Goal: Transaction & Acquisition: Purchase product/service

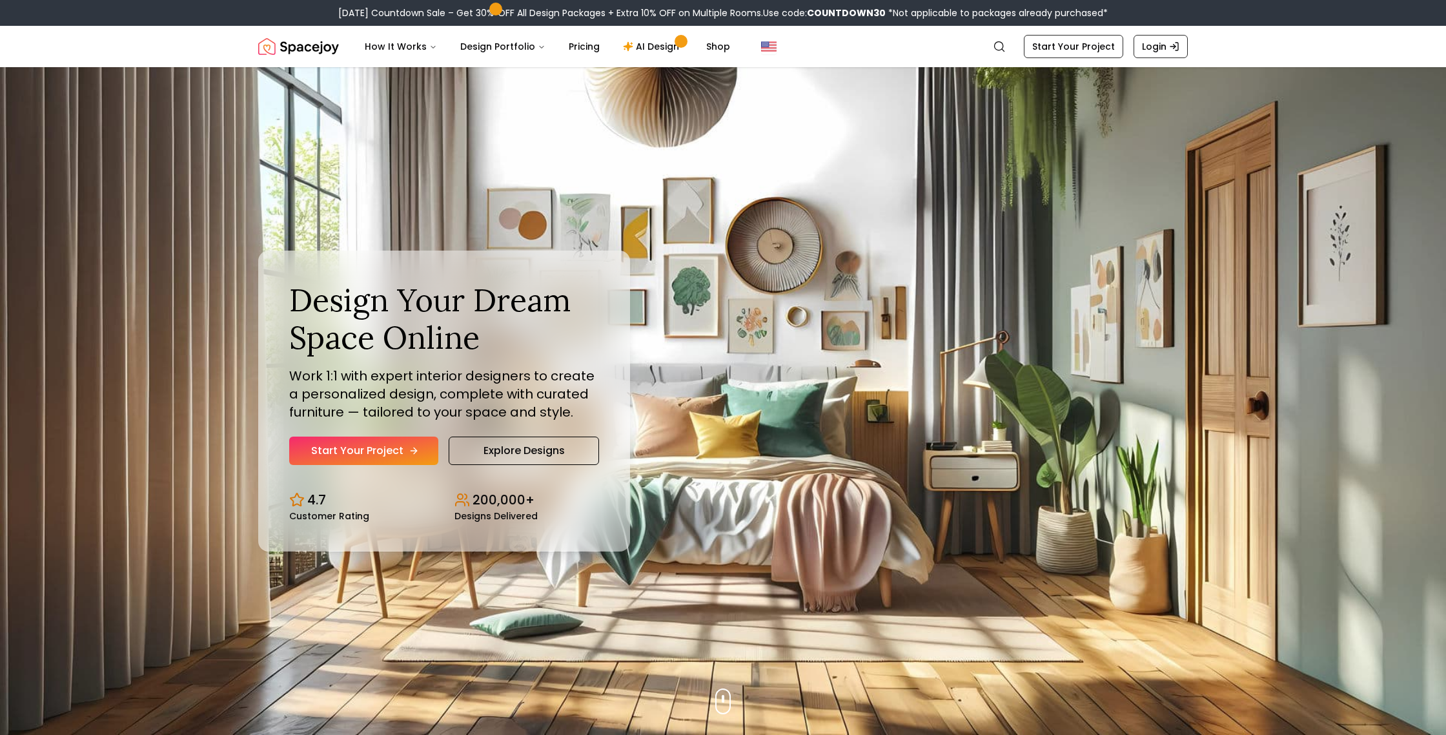
click at [387, 446] on link "Start Your Project" at bounding box center [363, 450] width 149 height 28
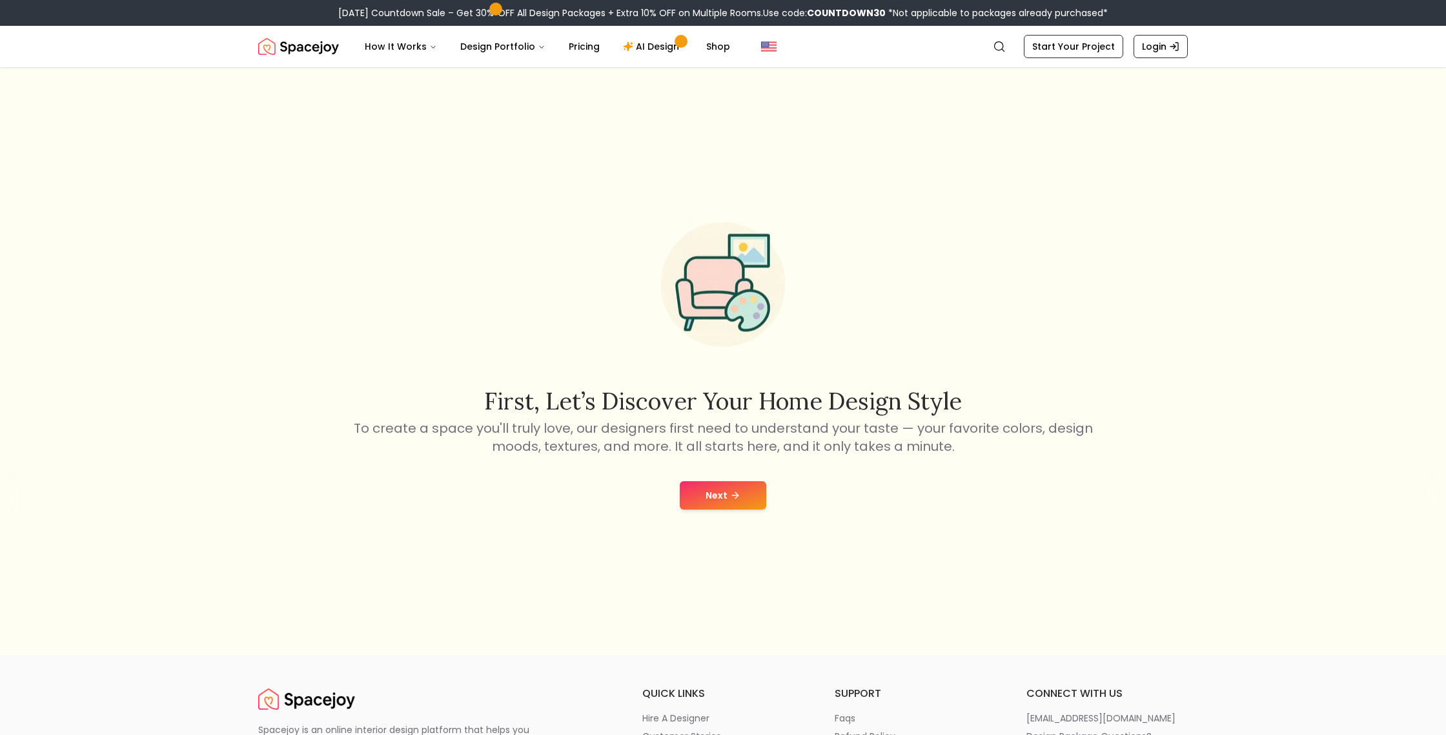
click at [730, 501] on button "Next" at bounding box center [723, 495] width 87 height 28
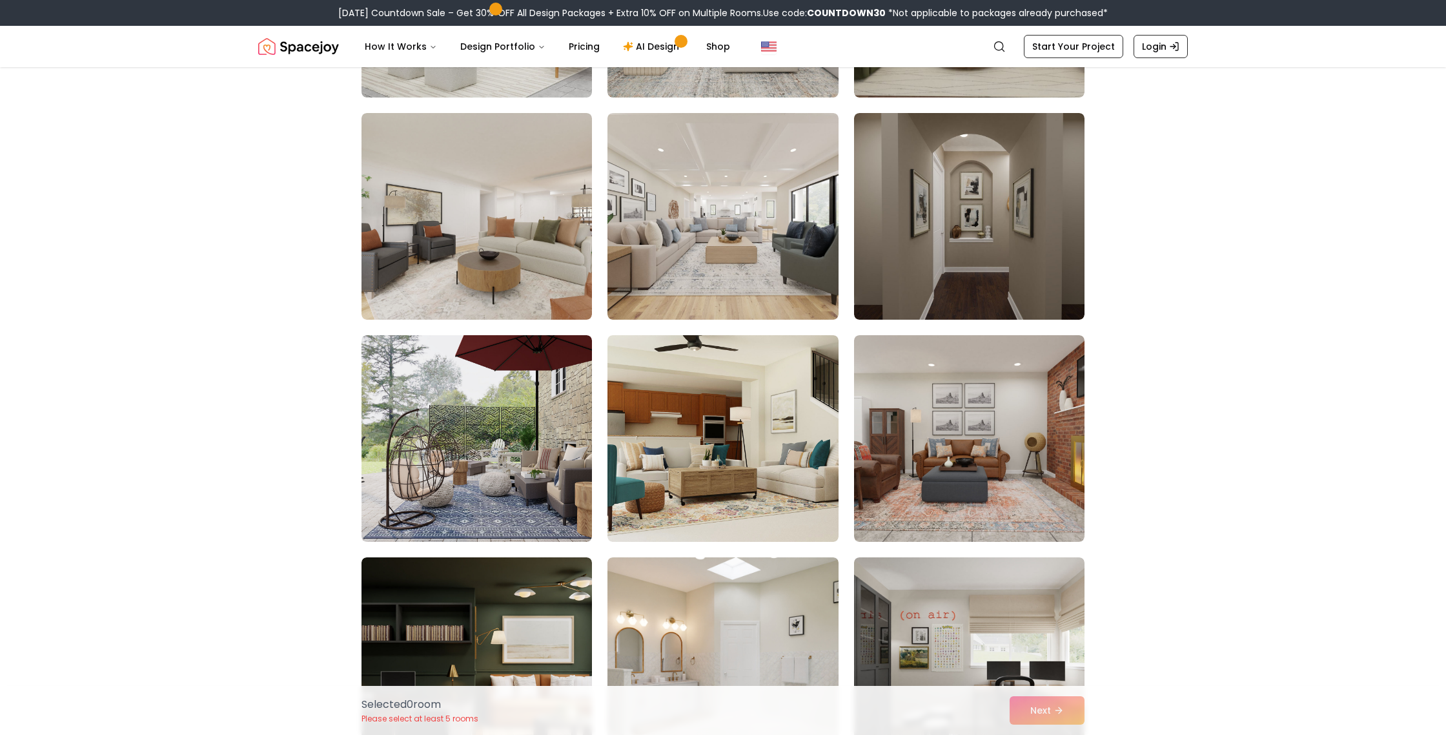
scroll to position [3396, 0]
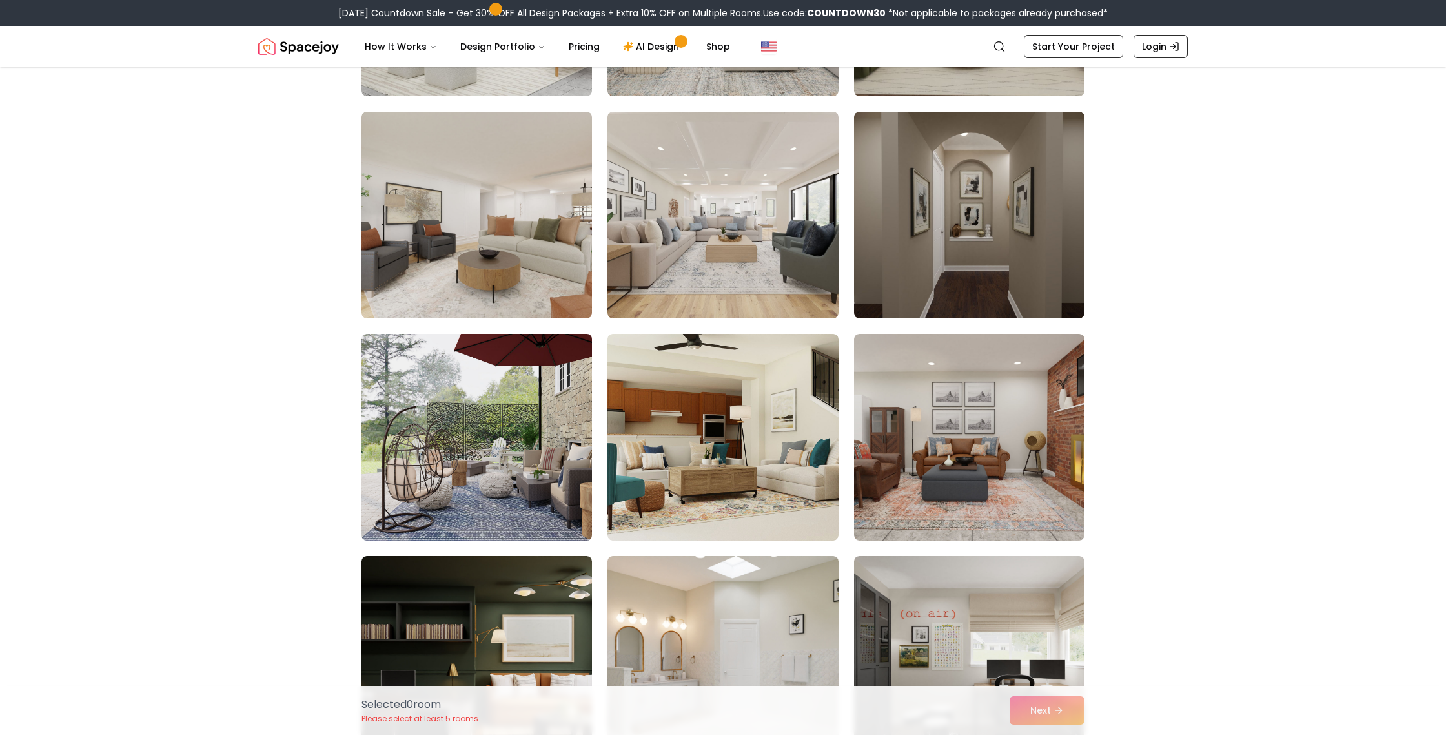
click at [495, 486] on img at bounding box center [477, 437] width 242 height 217
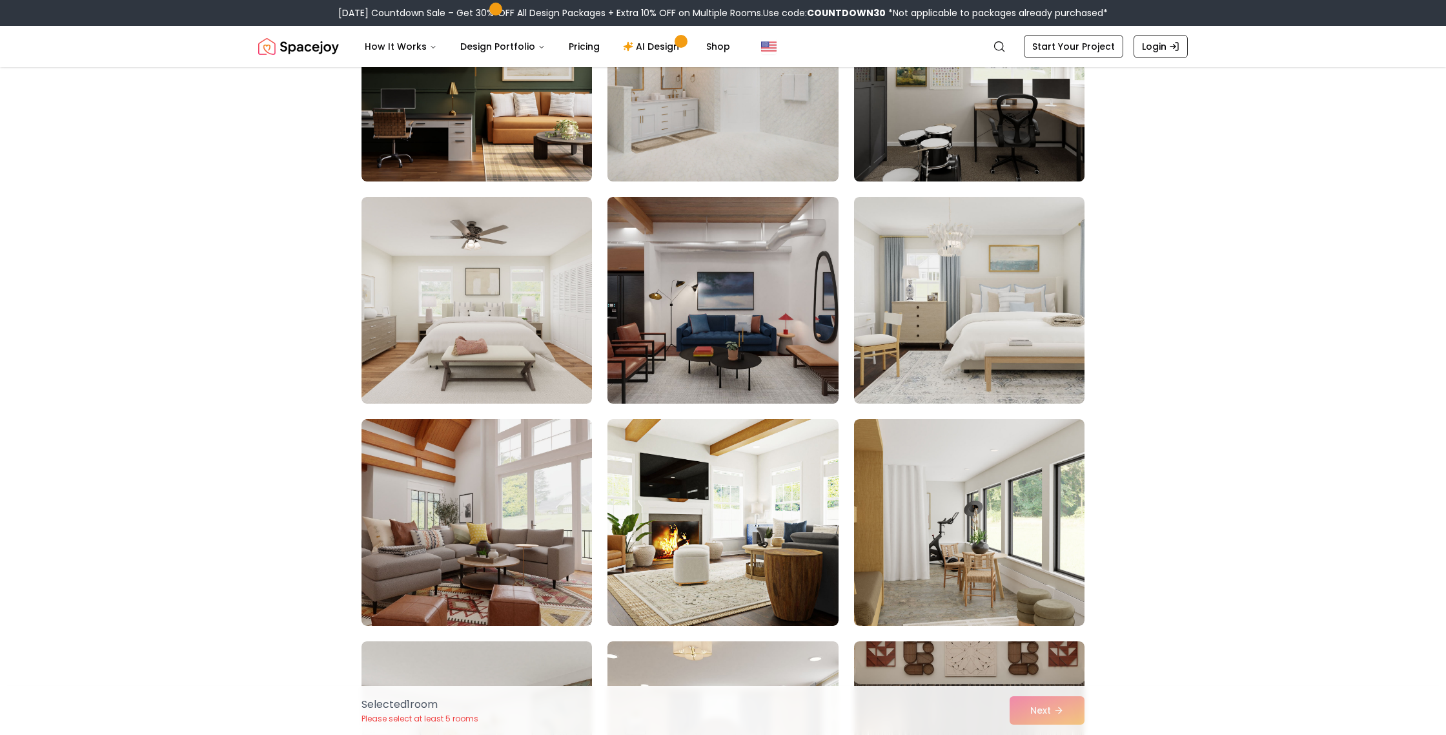
scroll to position [3979, 0]
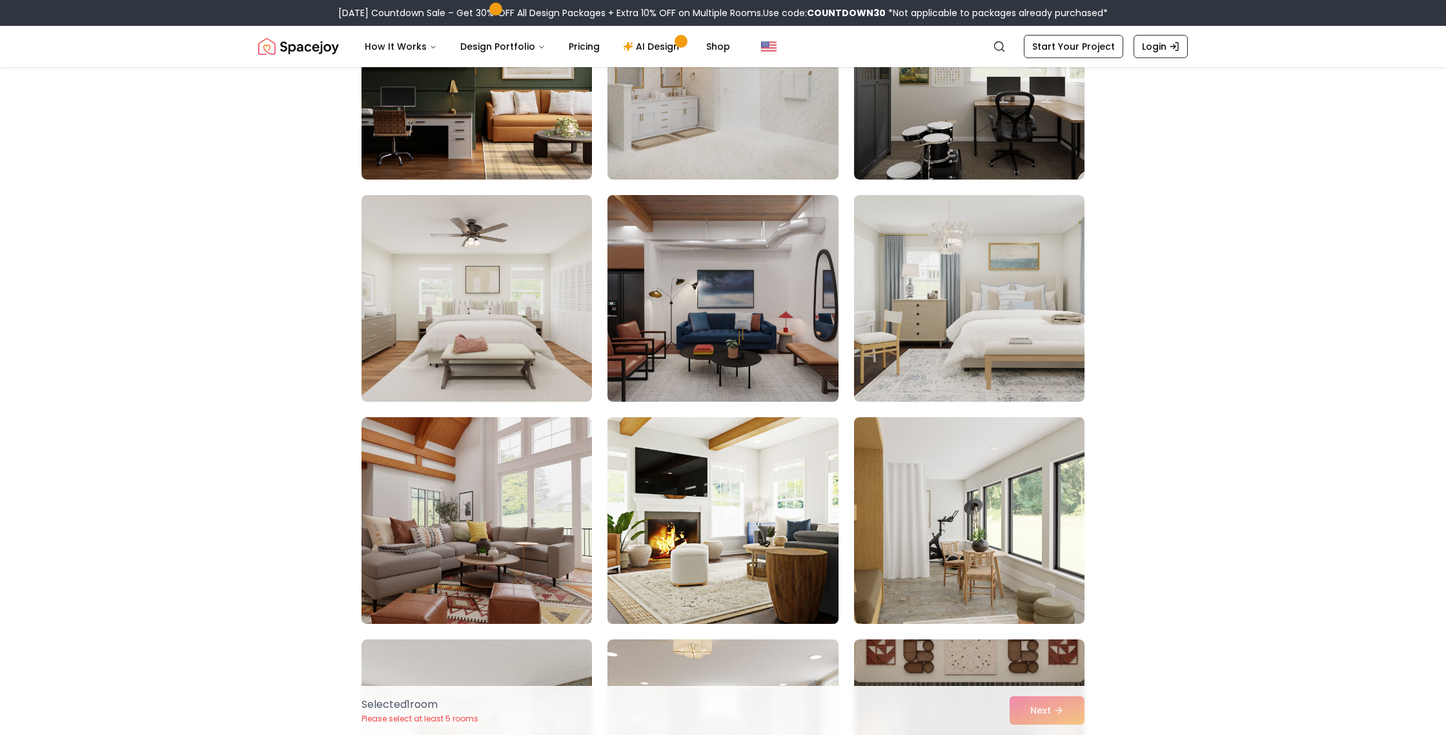
click at [729, 555] on img at bounding box center [723, 520] width 242 height 217
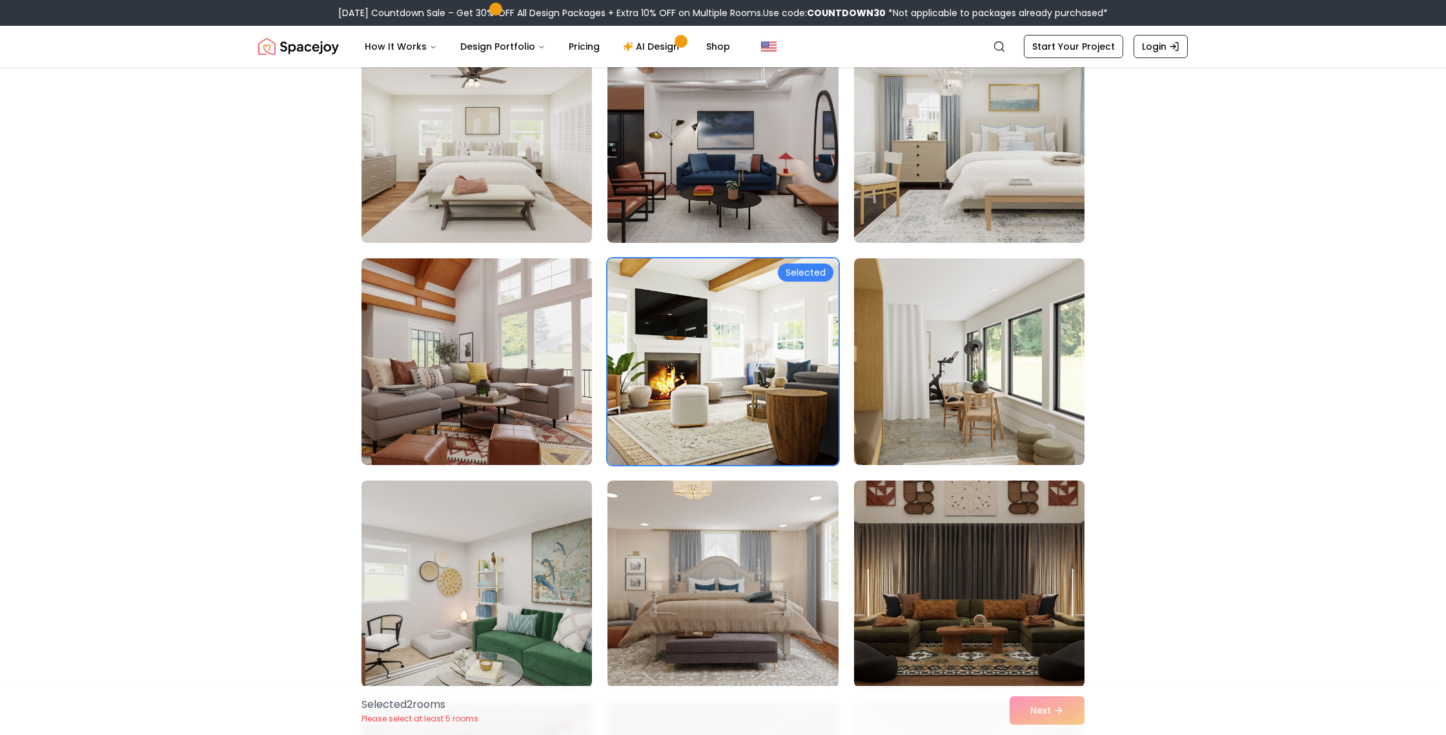
scroll to position [4132, 0]
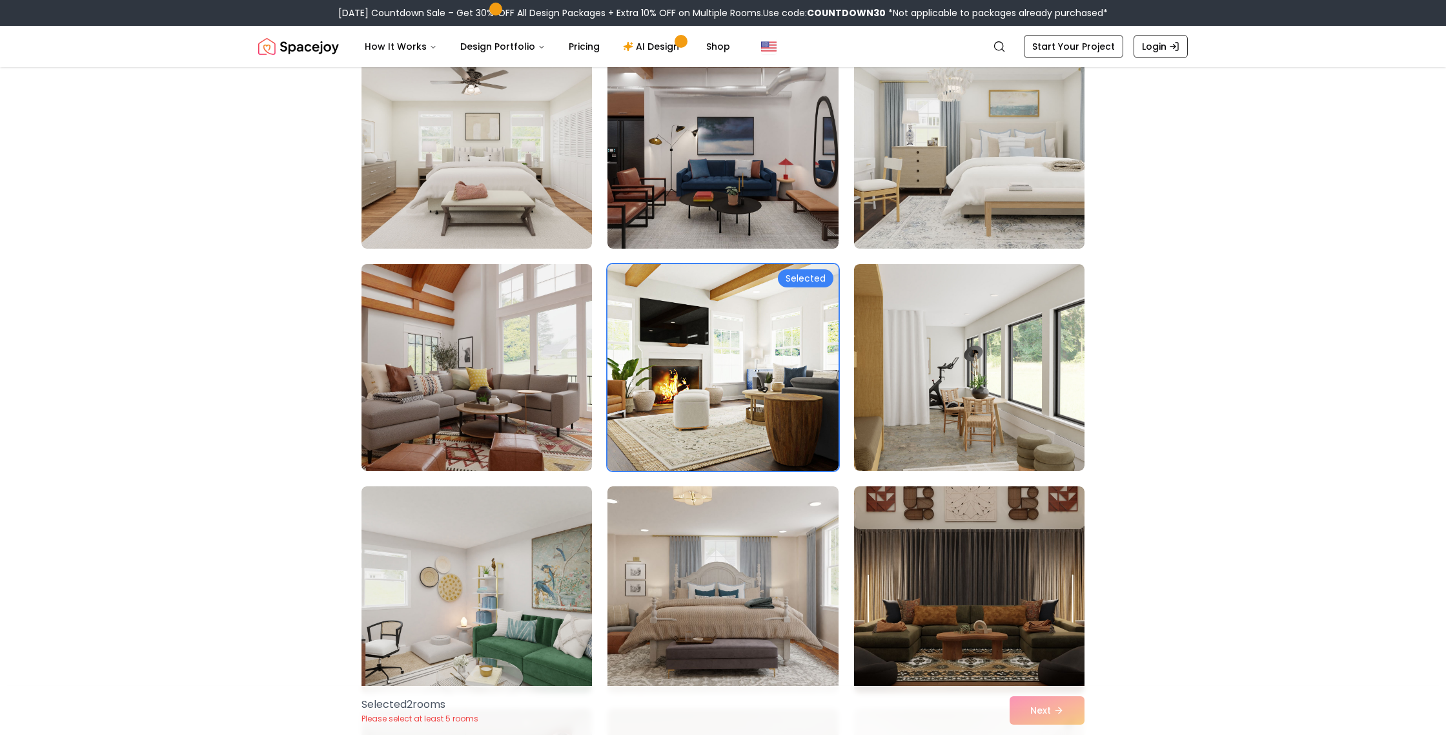
click at [484, 405] on img at bounding box center [477, 367] width 242 height 217
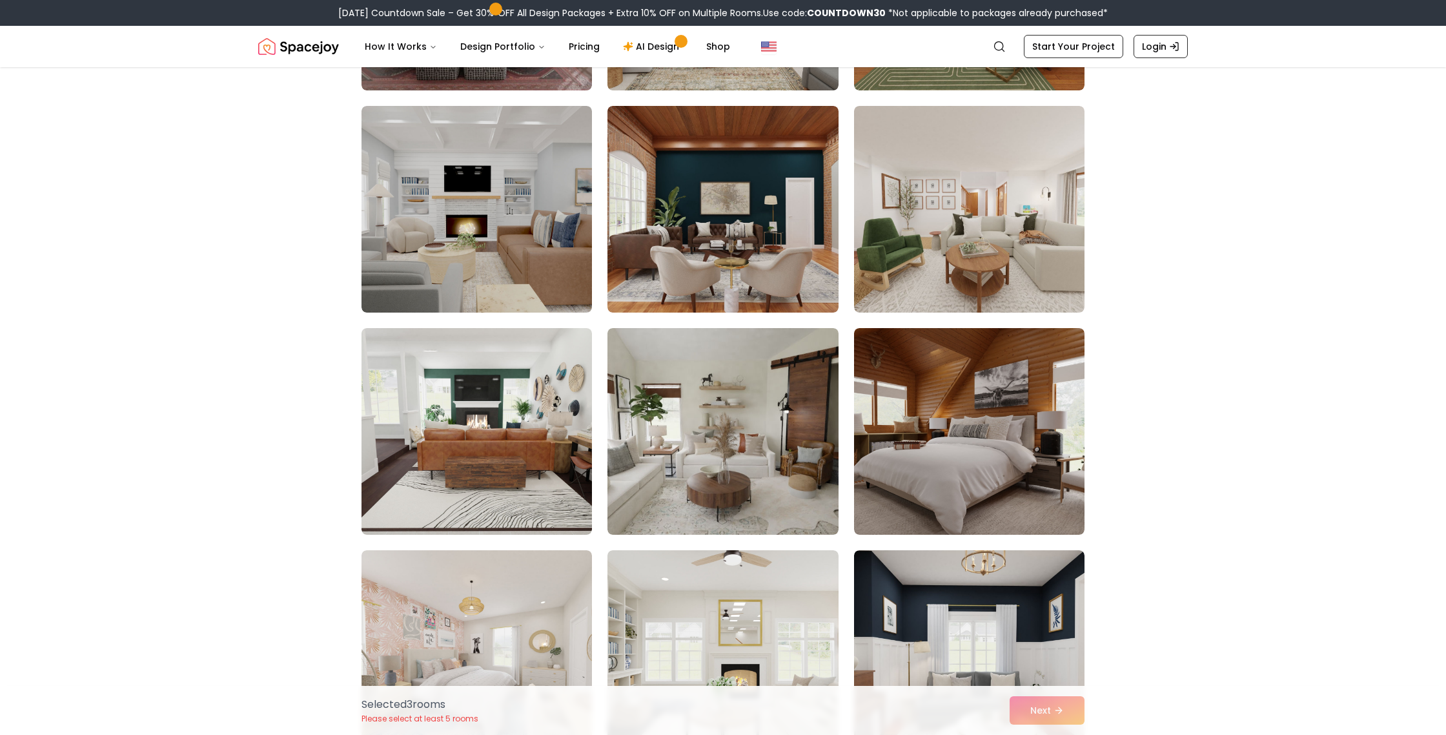
scroll to position [4990, 0]
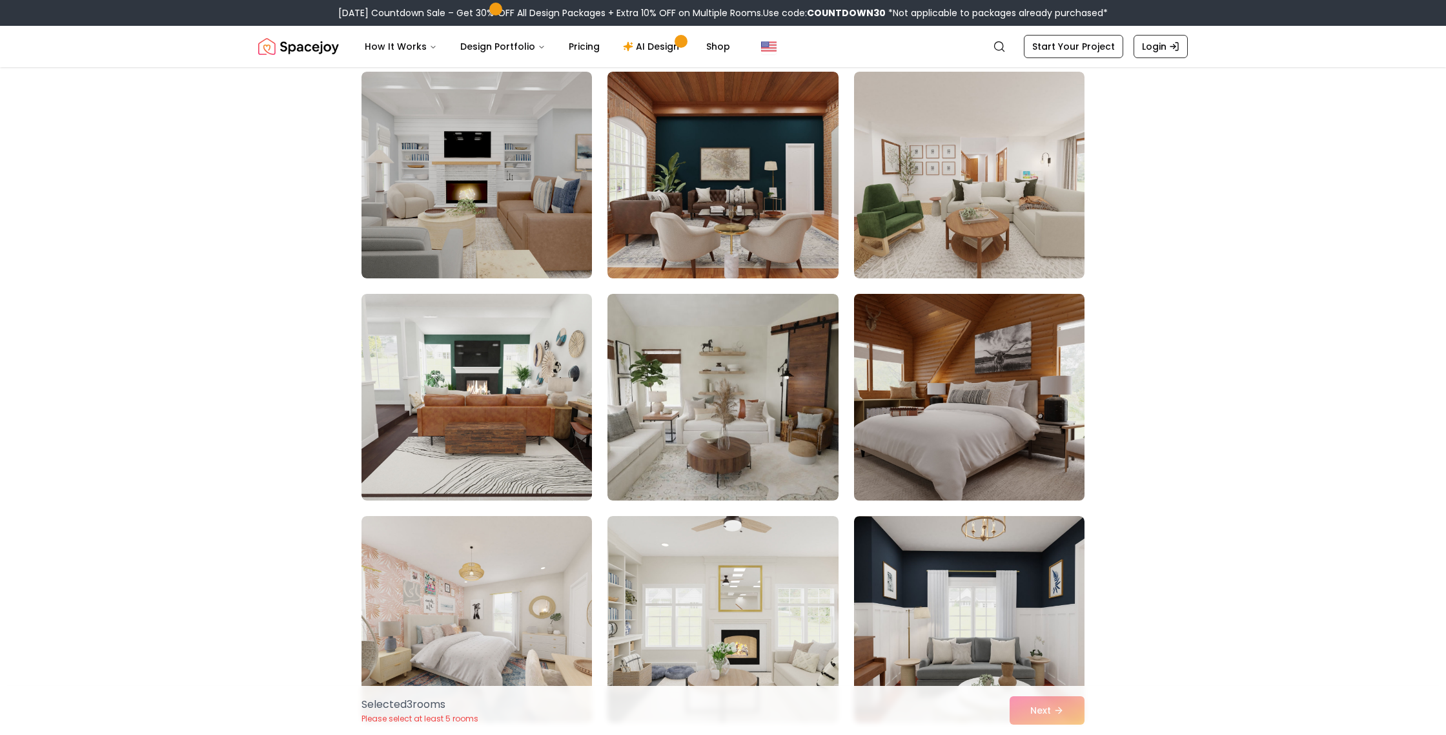
click at [933, 409] on img at bounding box center [969, 397] width 242 height 217
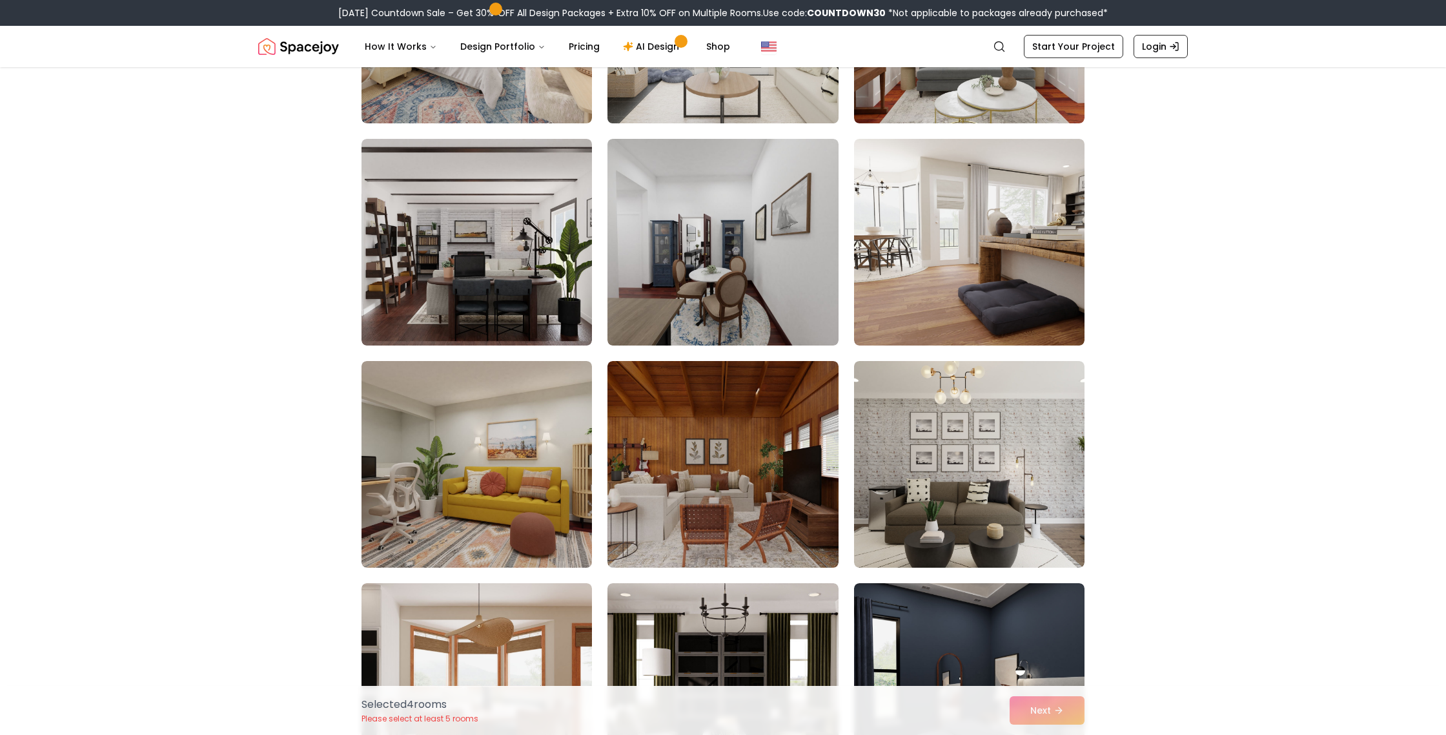
scroll to position [5608, 0]
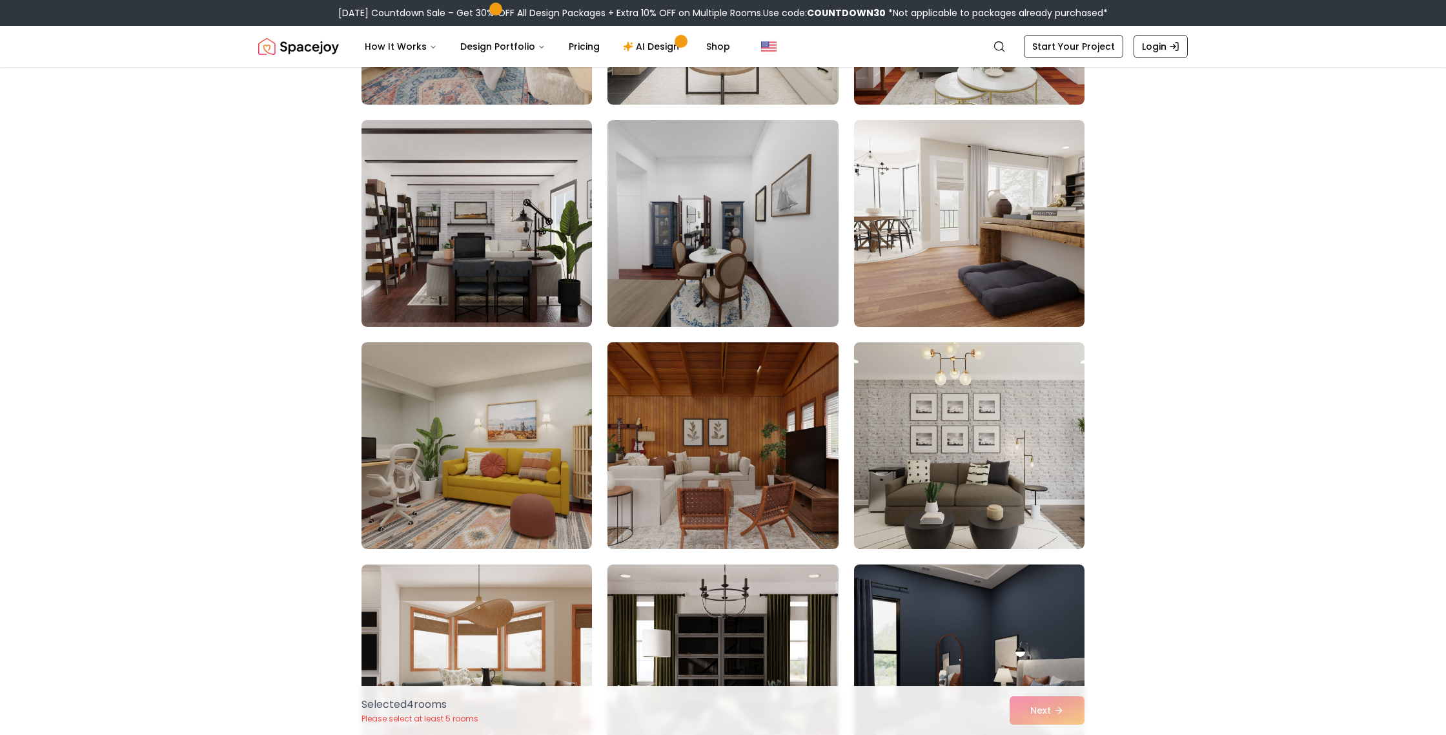
click at [757, 493] on img at bounding box center [723, 445] width 242 height 217
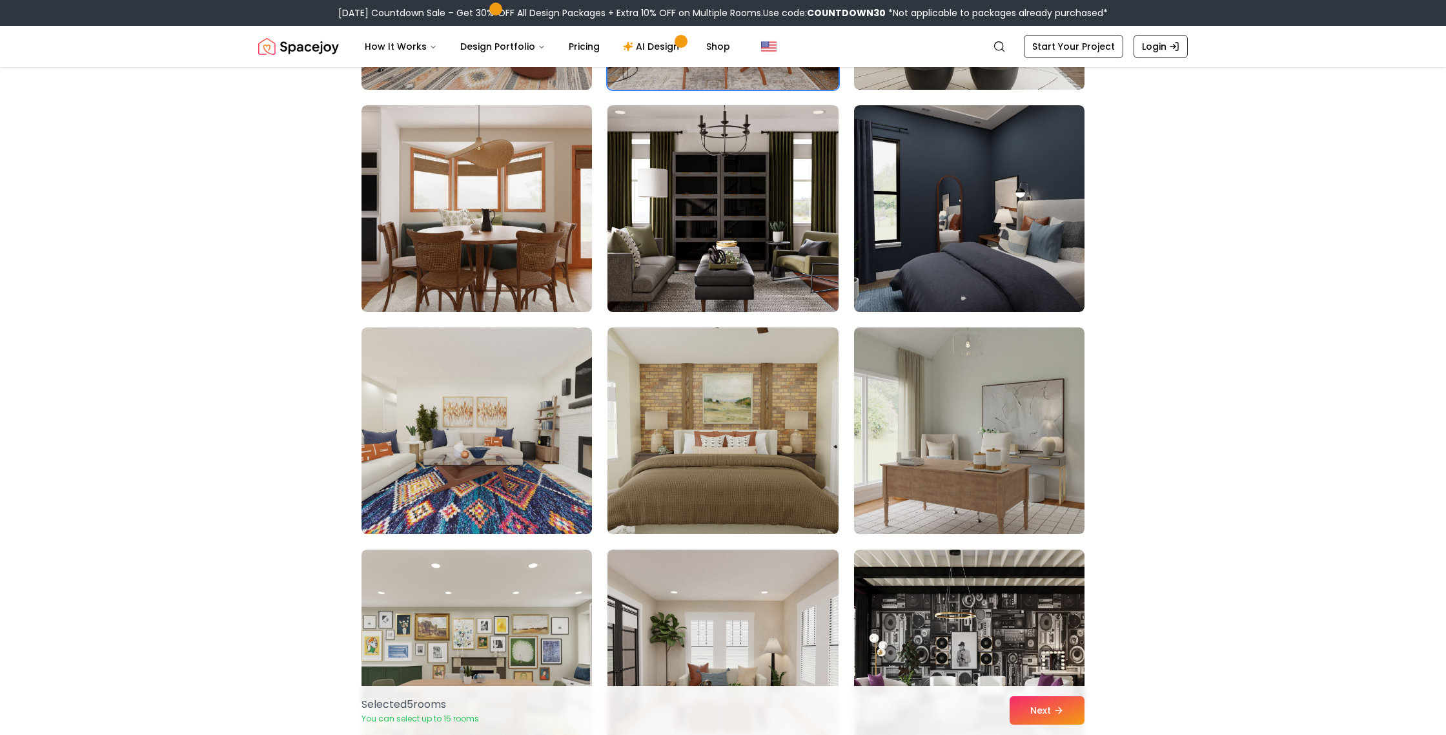
scroll to position [6102, 0]
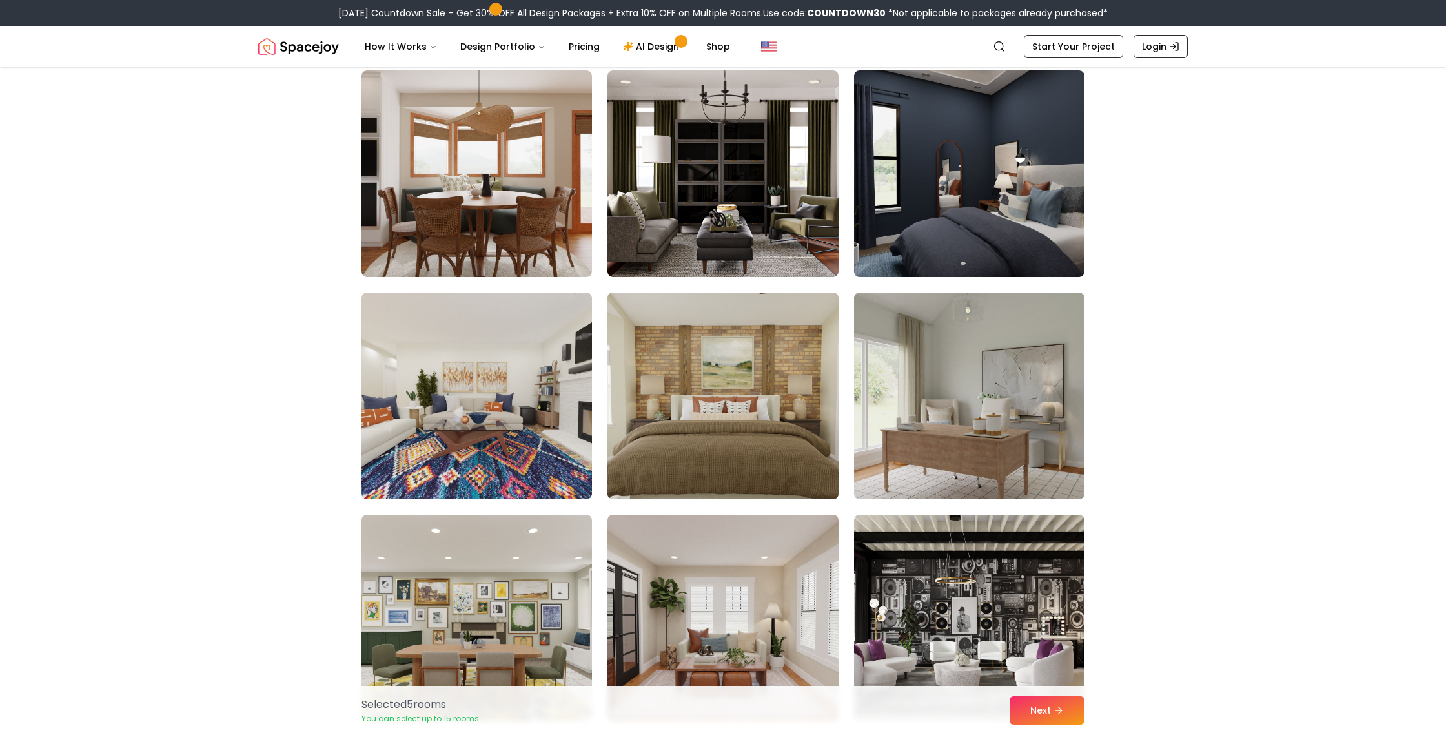
click at [754, 374] on img at bounding box center [723, 395] width 242 height 217
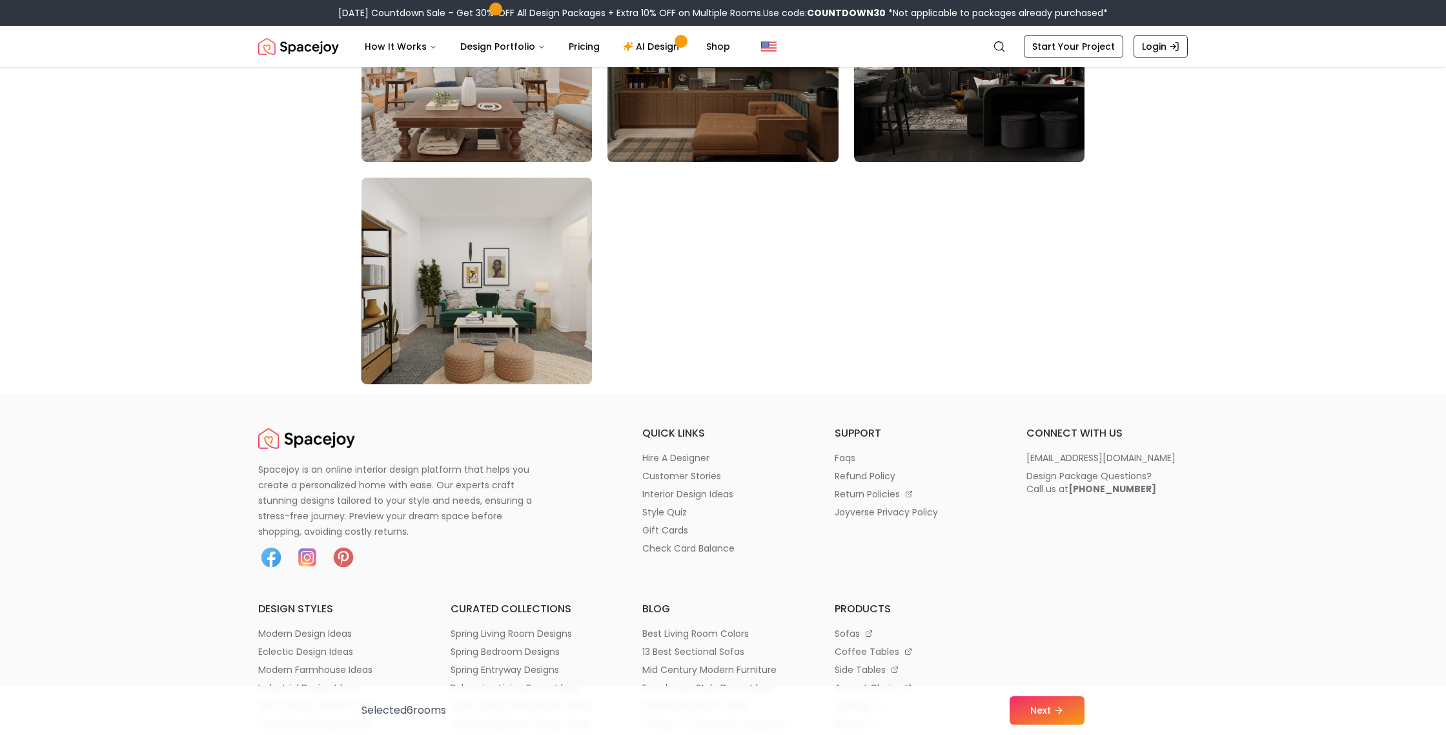
scroll to position [7336, 0]
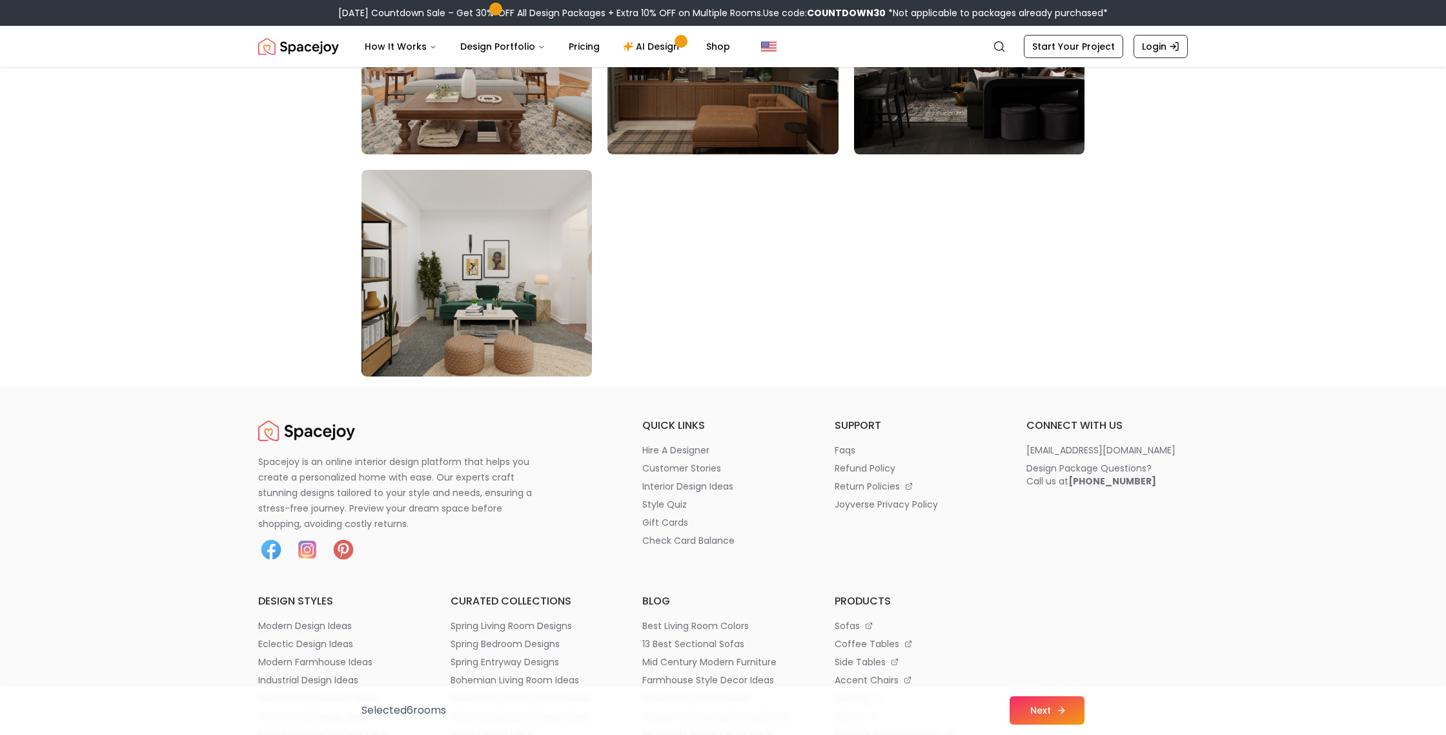
click at [1019, 704] on button "Next" at bounding box center [1047, 710] width 75 height 28
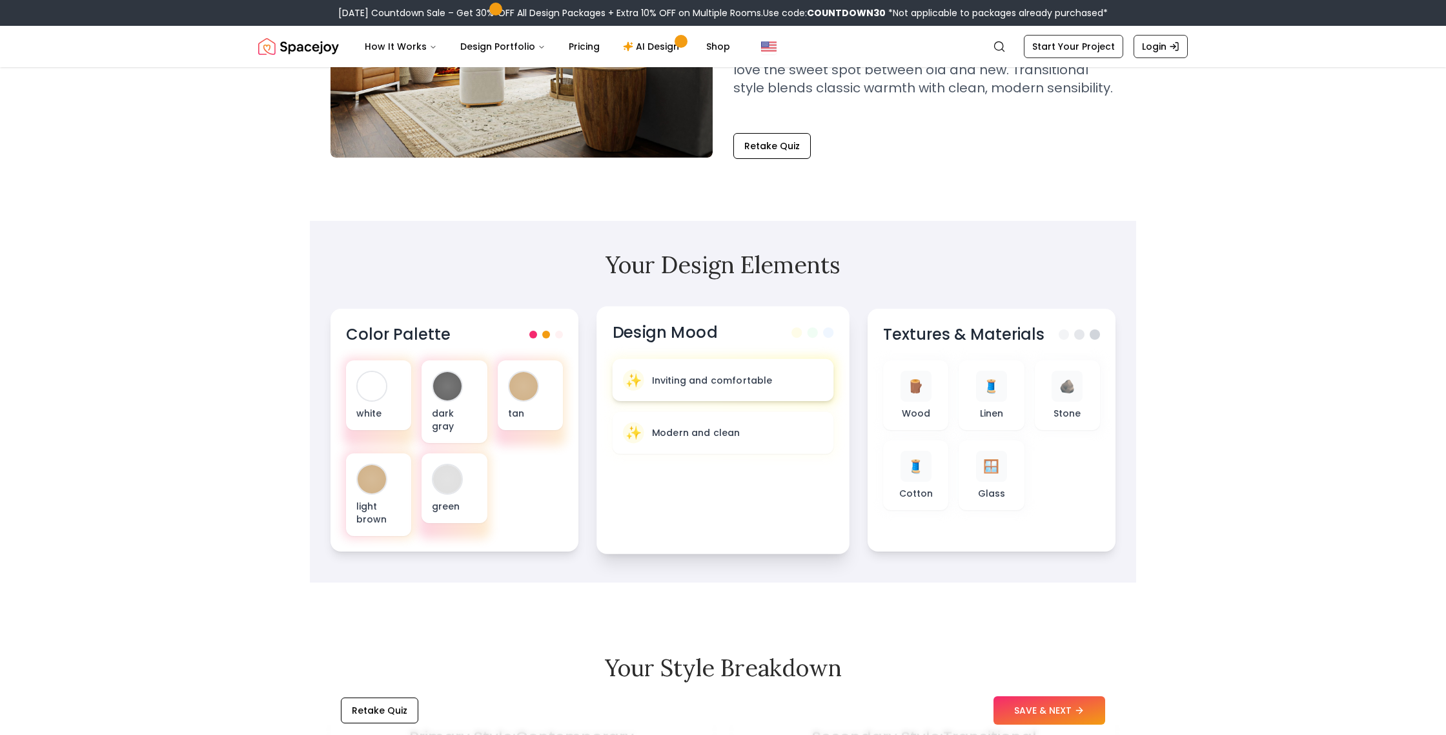
scroll to position [276, 0]
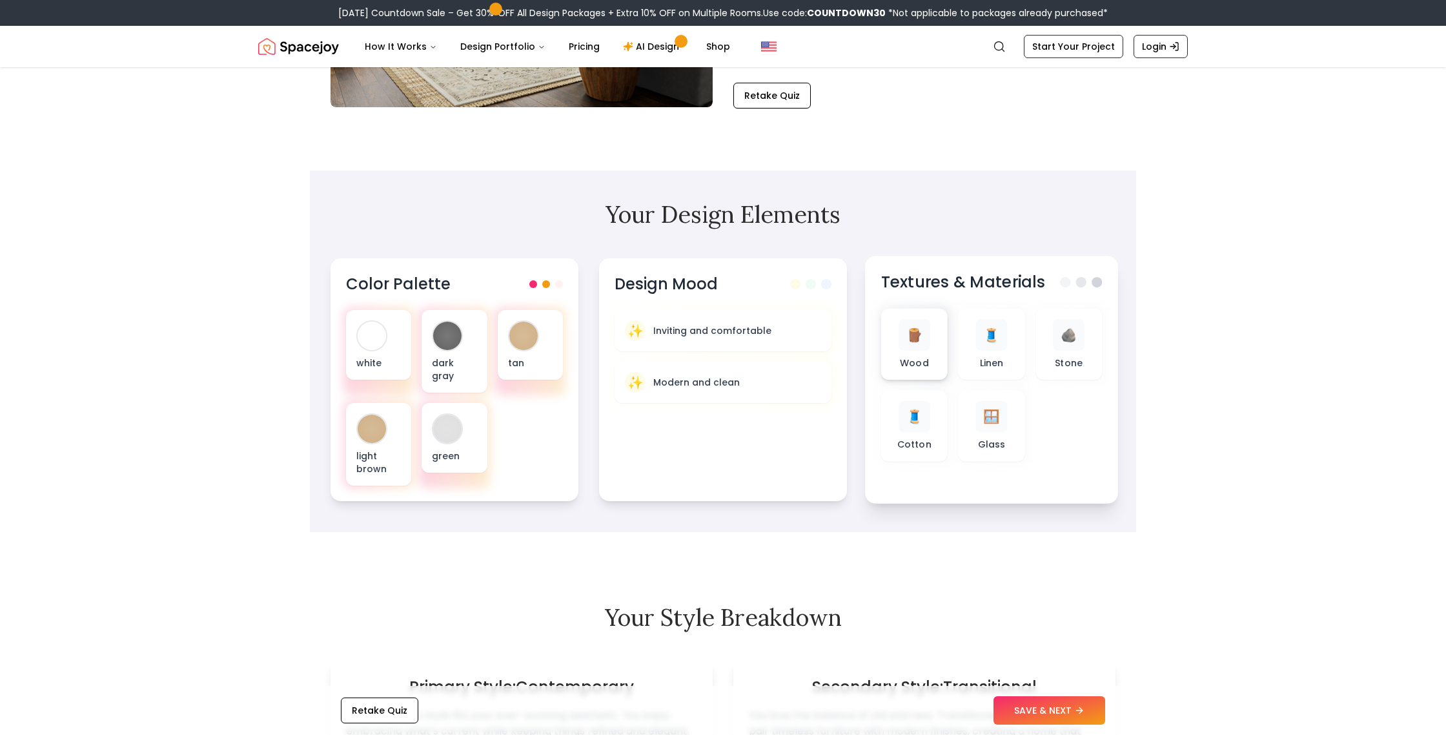
click at [900, 328] on div "🪵" at bounding box center [915, 335] width 32 height 32
click at [918, 343] on span "🪵" at bounding box center [915, 334] width 17 height 19
click at [1038, 715] on button "SAVE & NEXT" at bounding box center [1050, 710] width 112 height 28
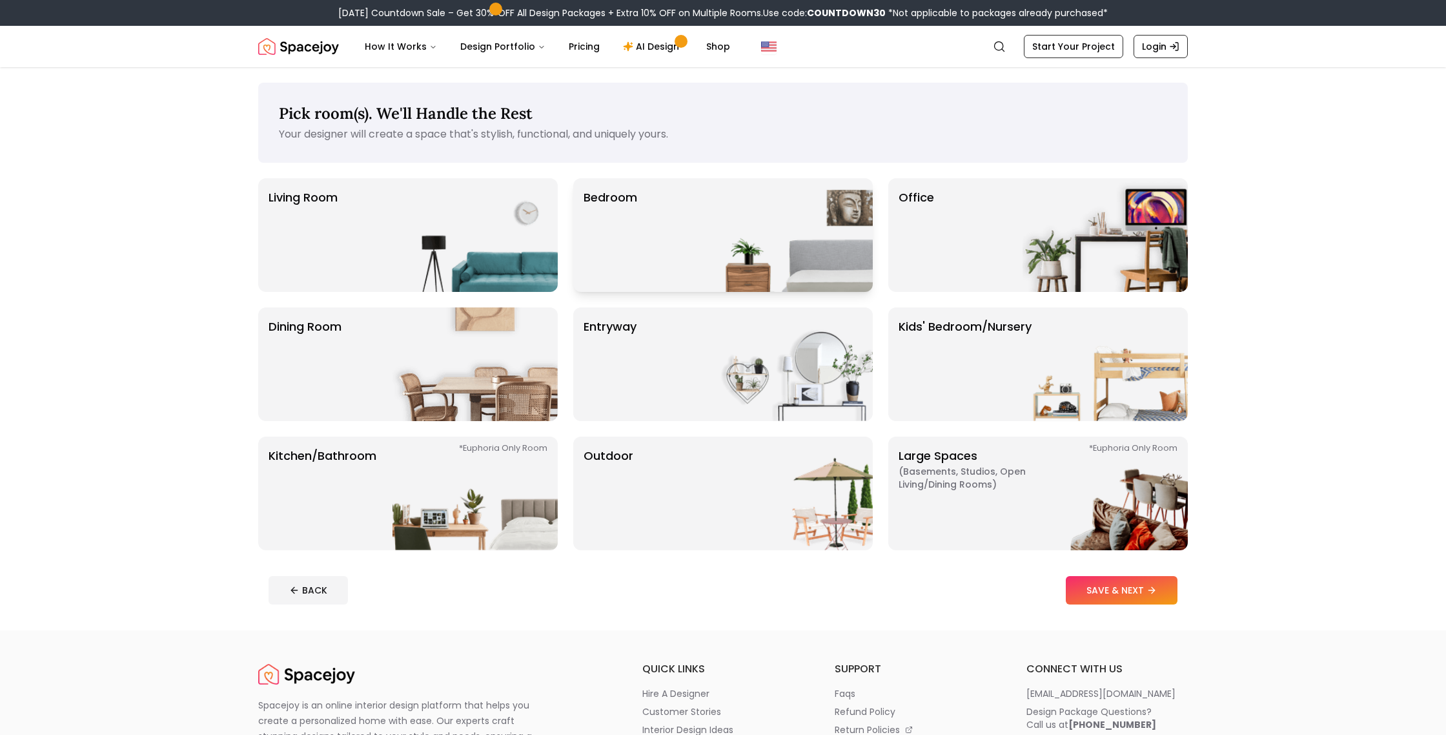
click at [723, 248] on img at bounding box center [790, 235] width 165 height 114
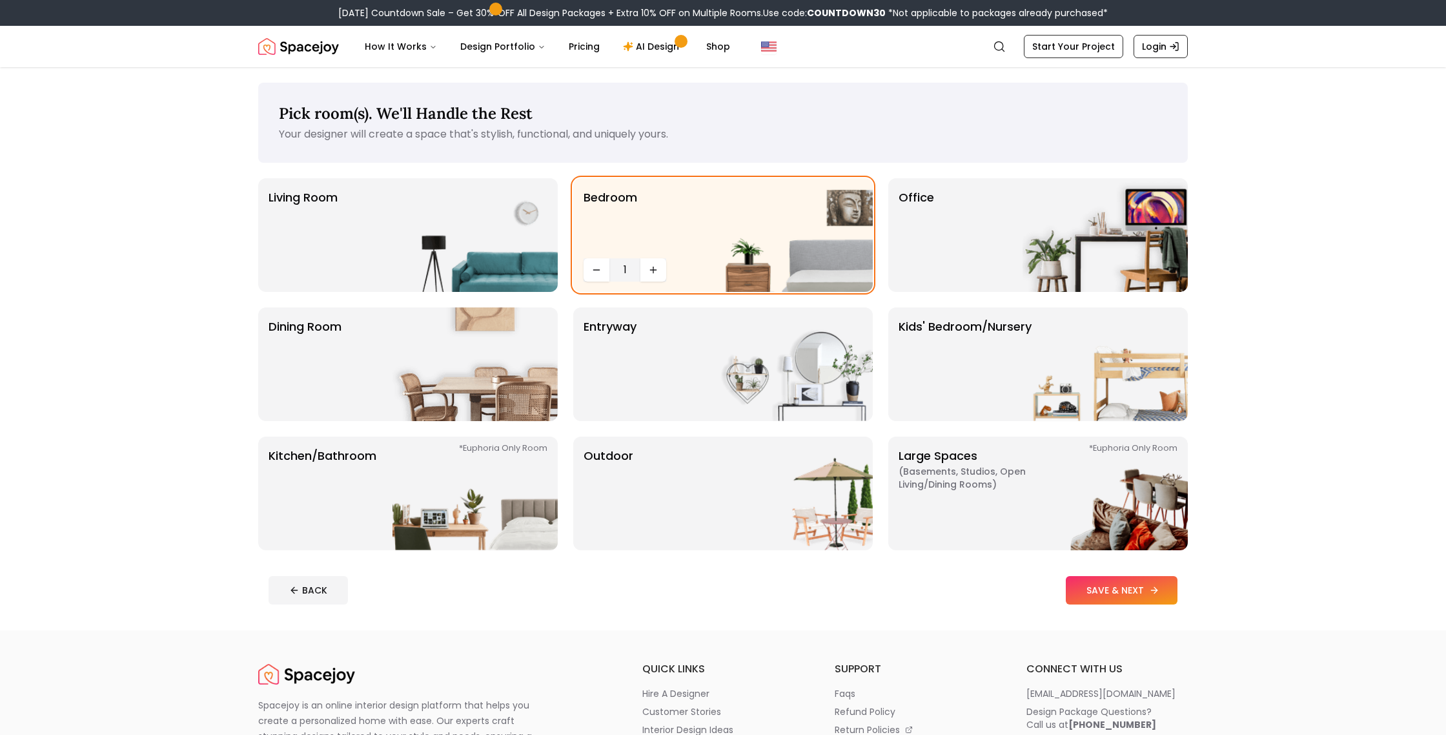
click at [1085, 586] on button "SAVE & NEXT" at bounding box center [1122, 590] width 112 height 28
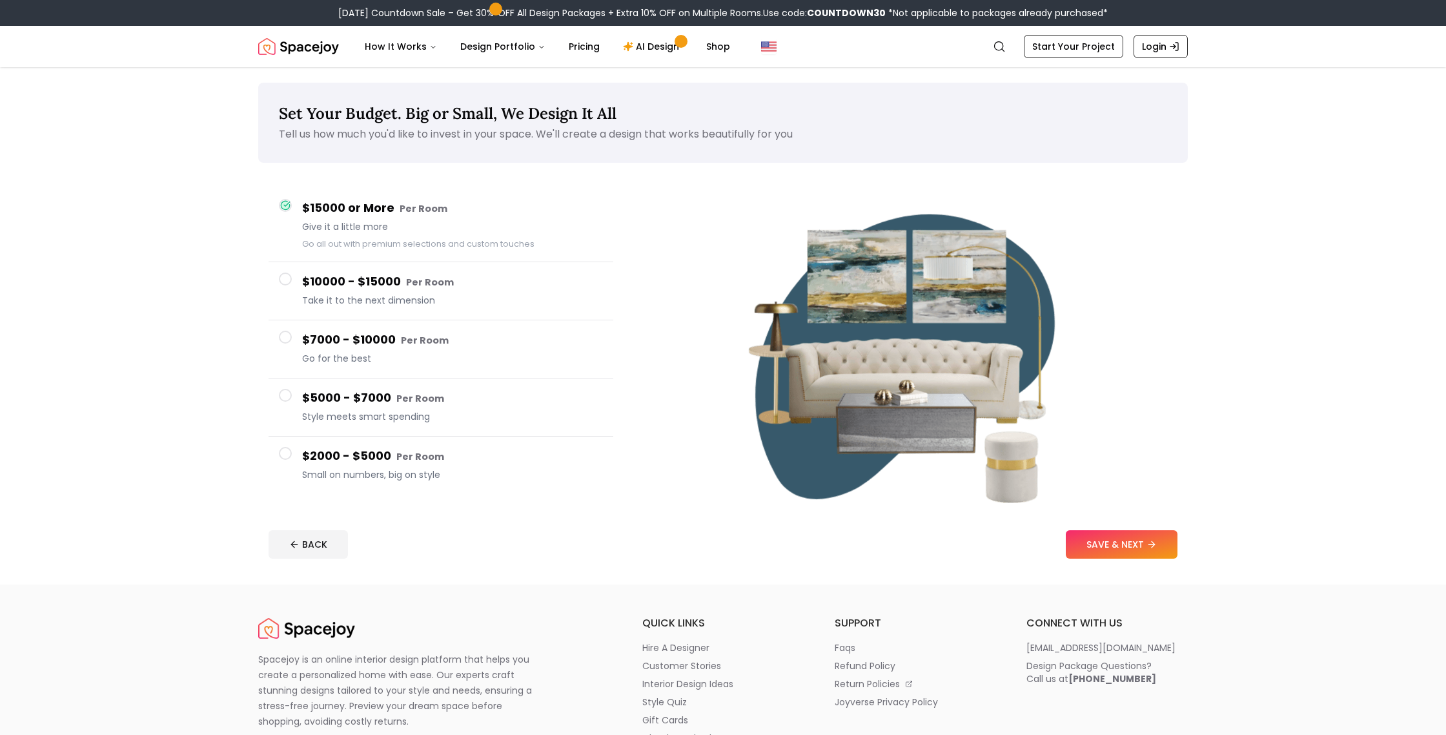
click at [360, 286] on h4 "$10000 - $15000 Per Room" at bounding box center [452, 281] width 301 height 19
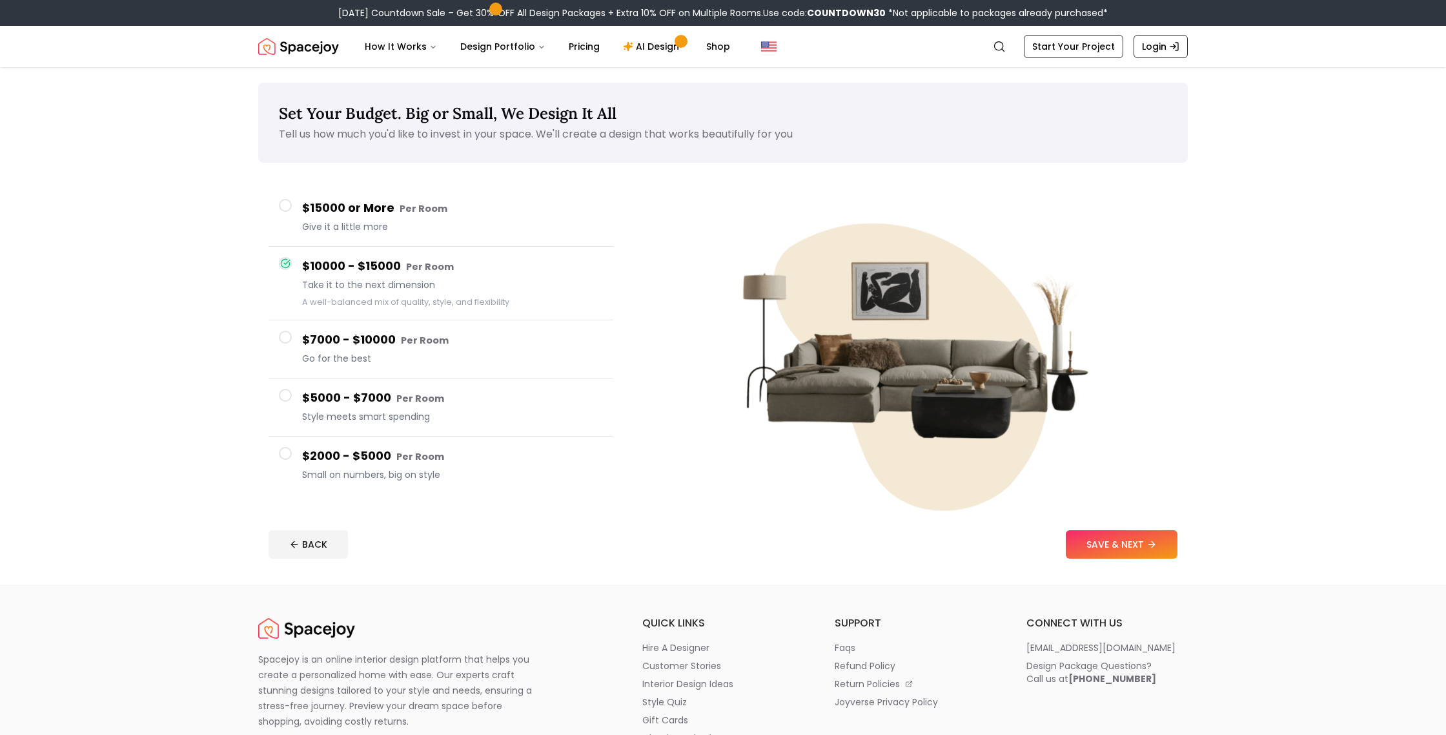
click at [351, 347] on h4 "$7000 - $10000 Per Room" at bounding box center [452, 340] width 301 height 19
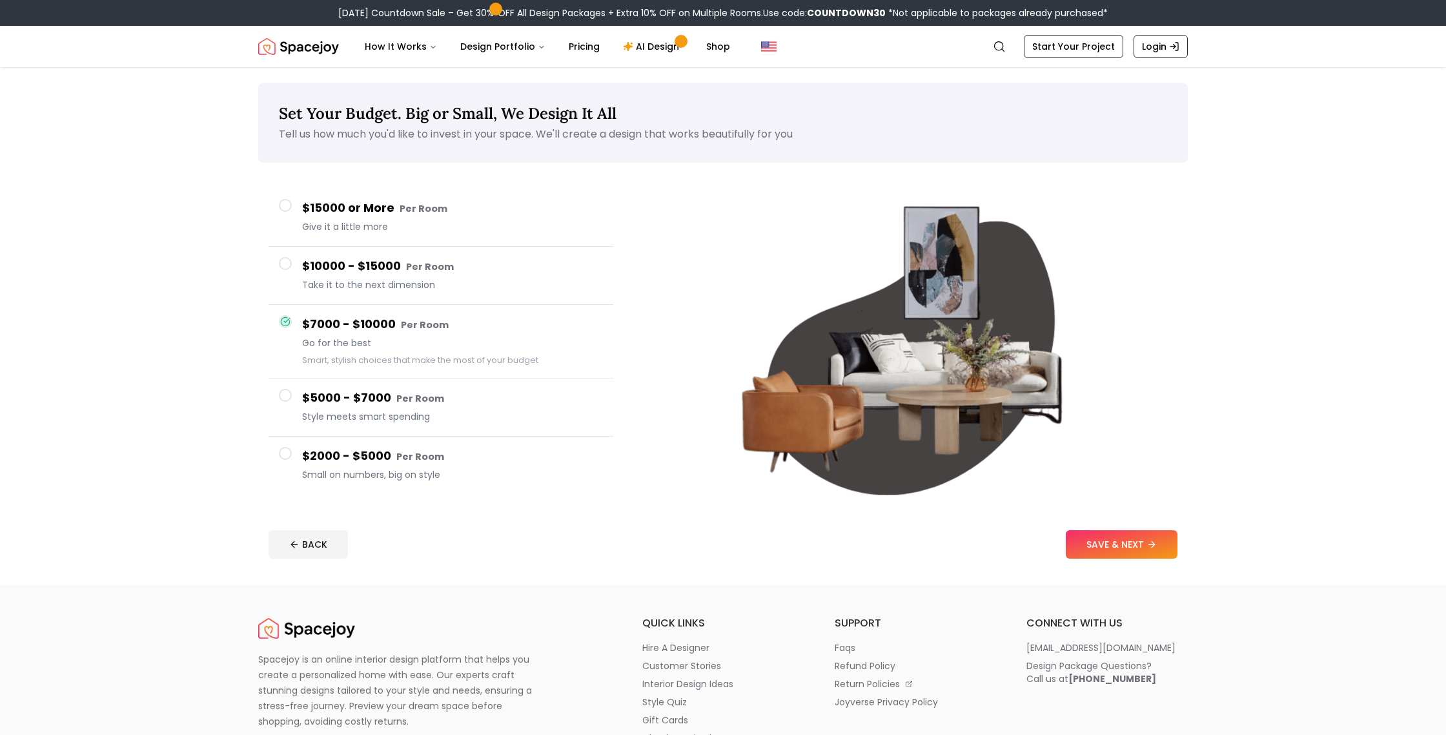
click at [342, 396] on h4 "$5000 - $7000 Per Room" at bounding box center [452, 398] width 301 height 19
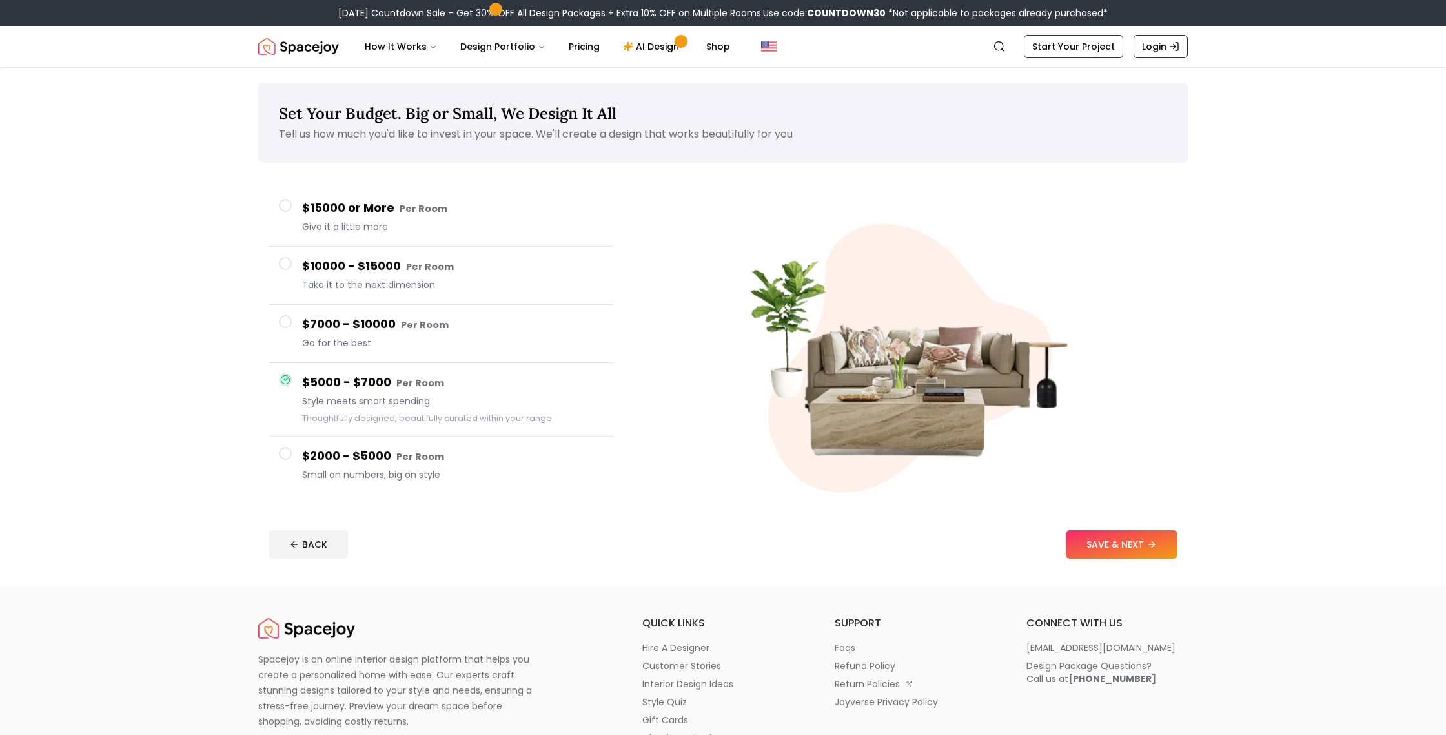
click at [364, 469] on span "Small on numbers, big on style" at bounding box center [452, 474] width 301 height 13
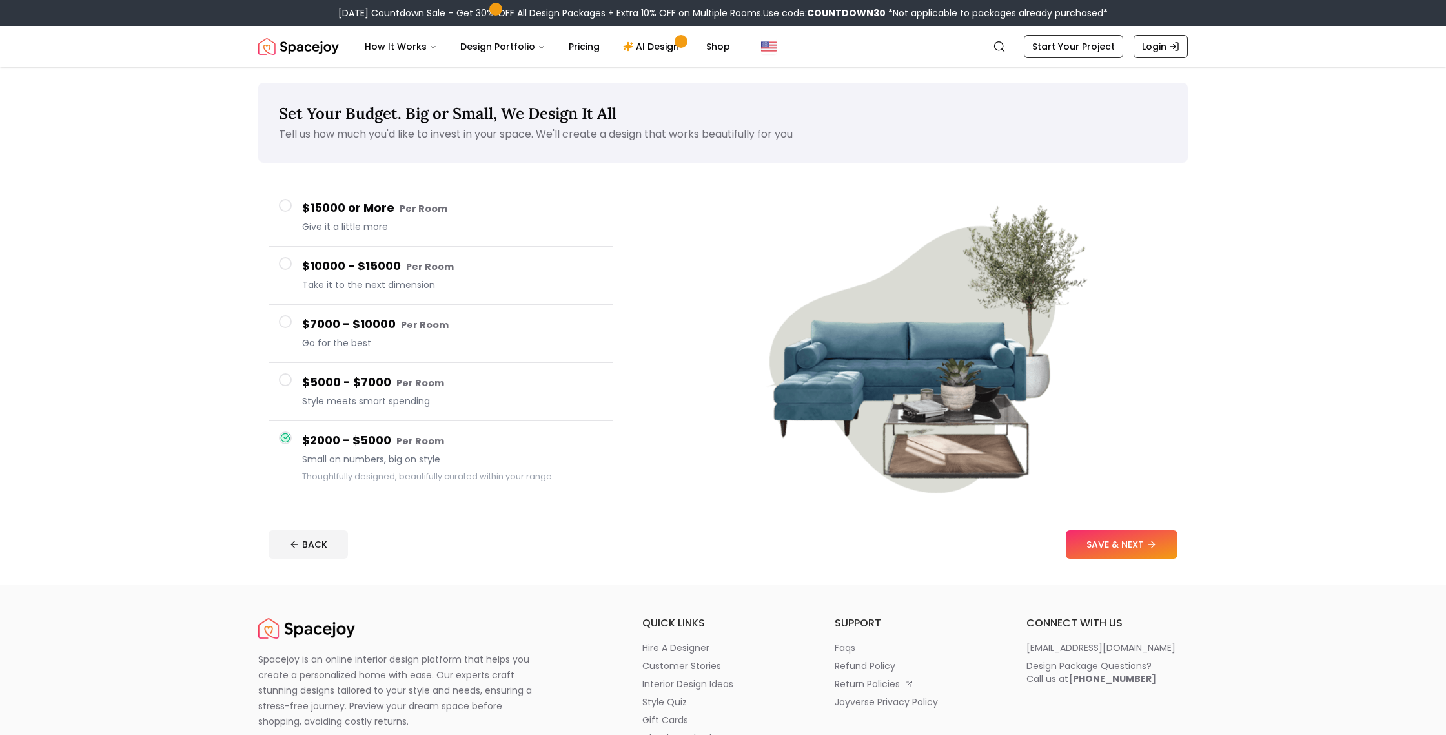
click at [419, 241] on button "$15000 or More Per Room Give it a little more" at bounding box center [441, 218] width 345 height 58
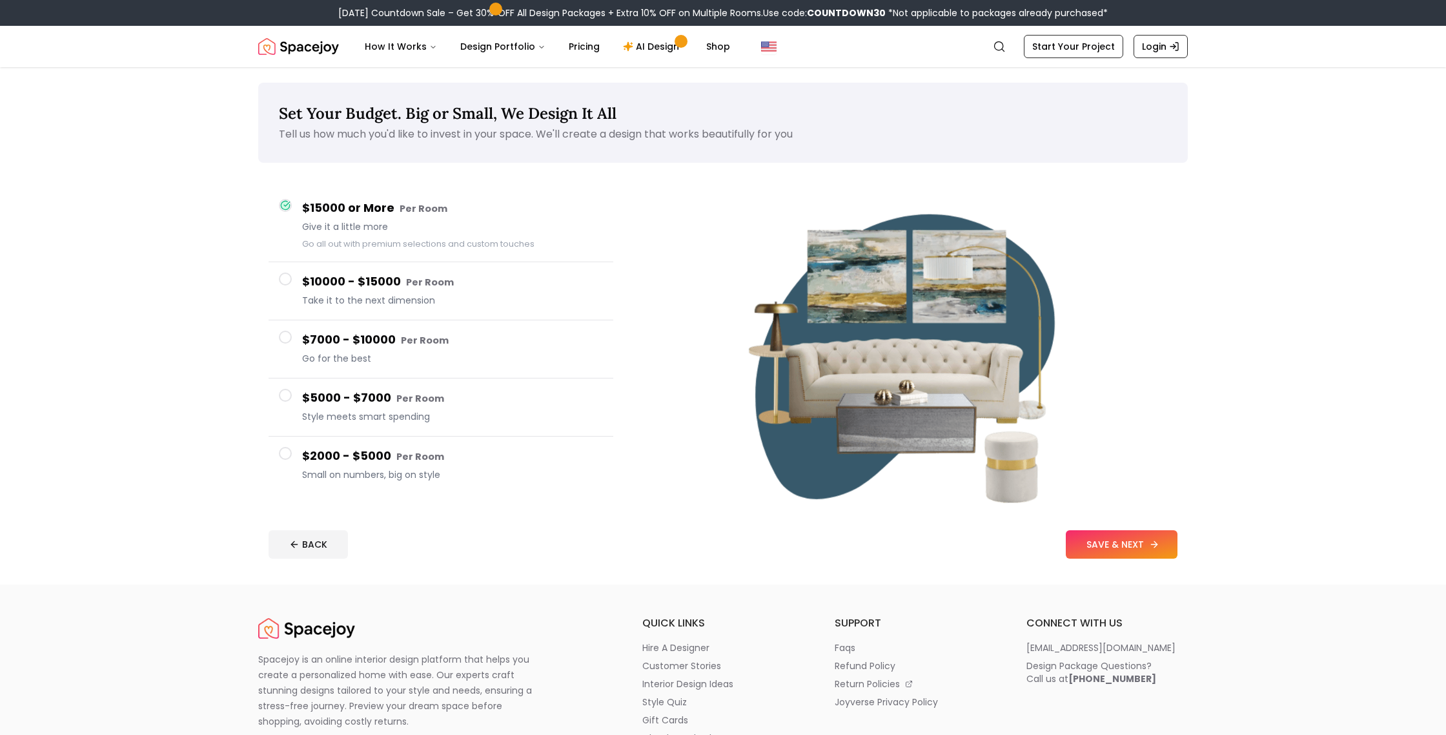
click at [1079, 549] on button "SAVE & NEXT" at bounding box center [1122, 544] width 112 height 28
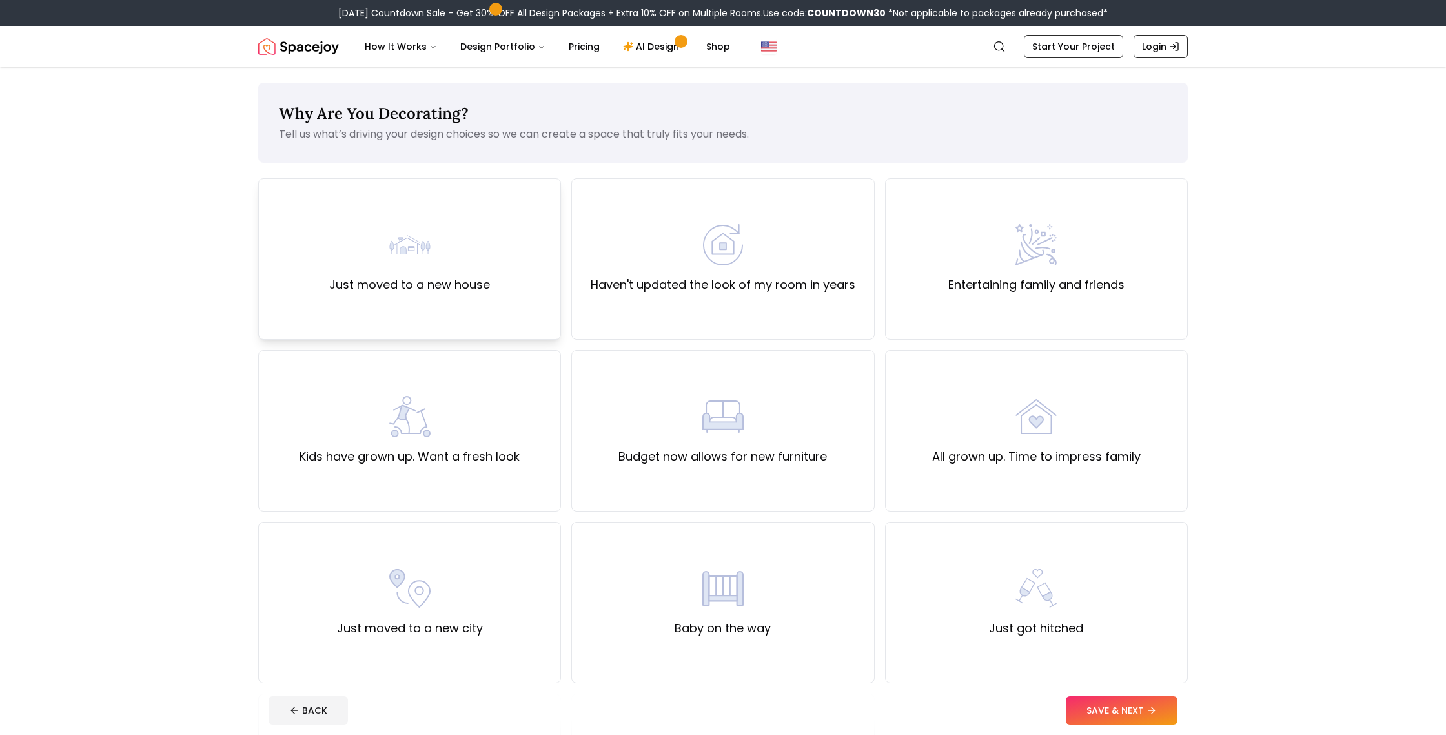
click at [438, 292] on label "Just moved to a new house" at bounding box center [409, 285] width 161 height 18
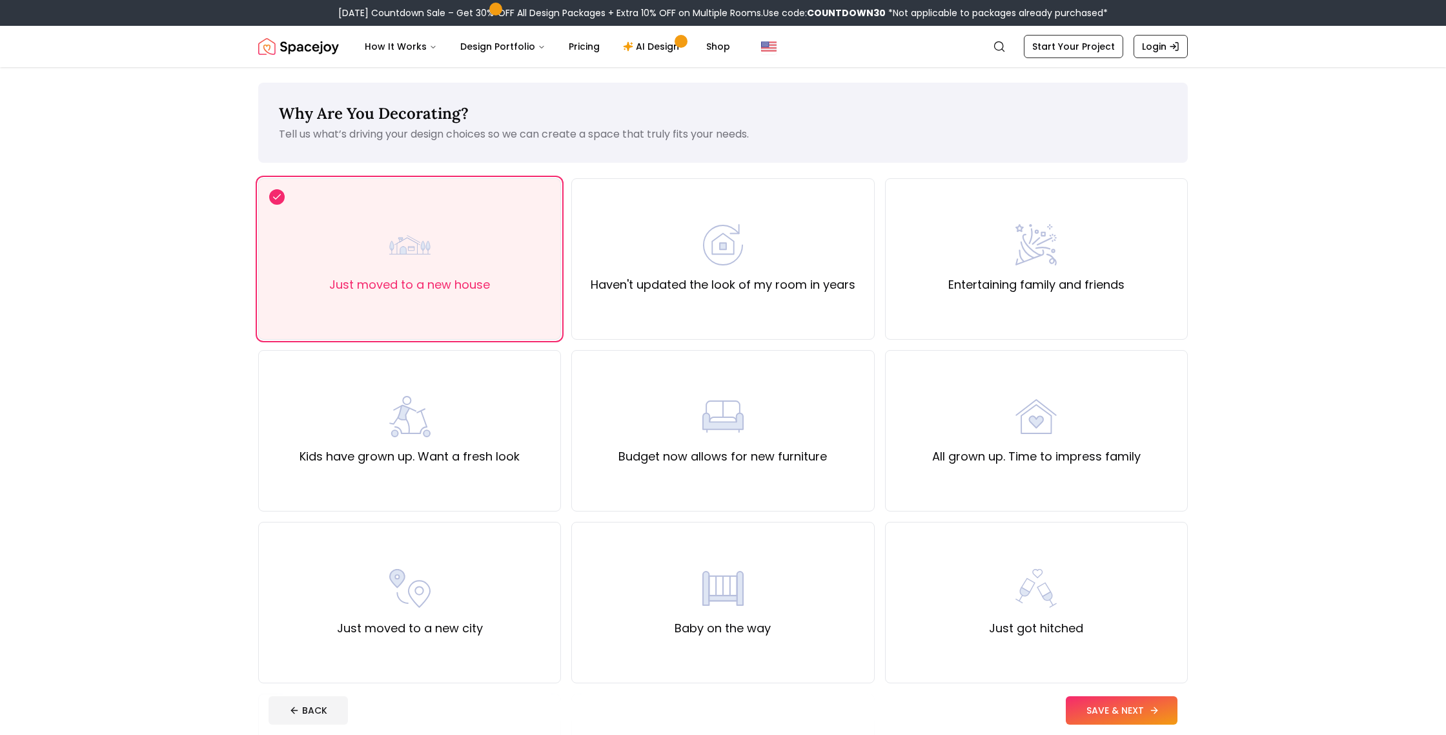
click at [1138, 705] on button "SAVE & NEXT" at bounding box center [1122, 710] width 112 height 28
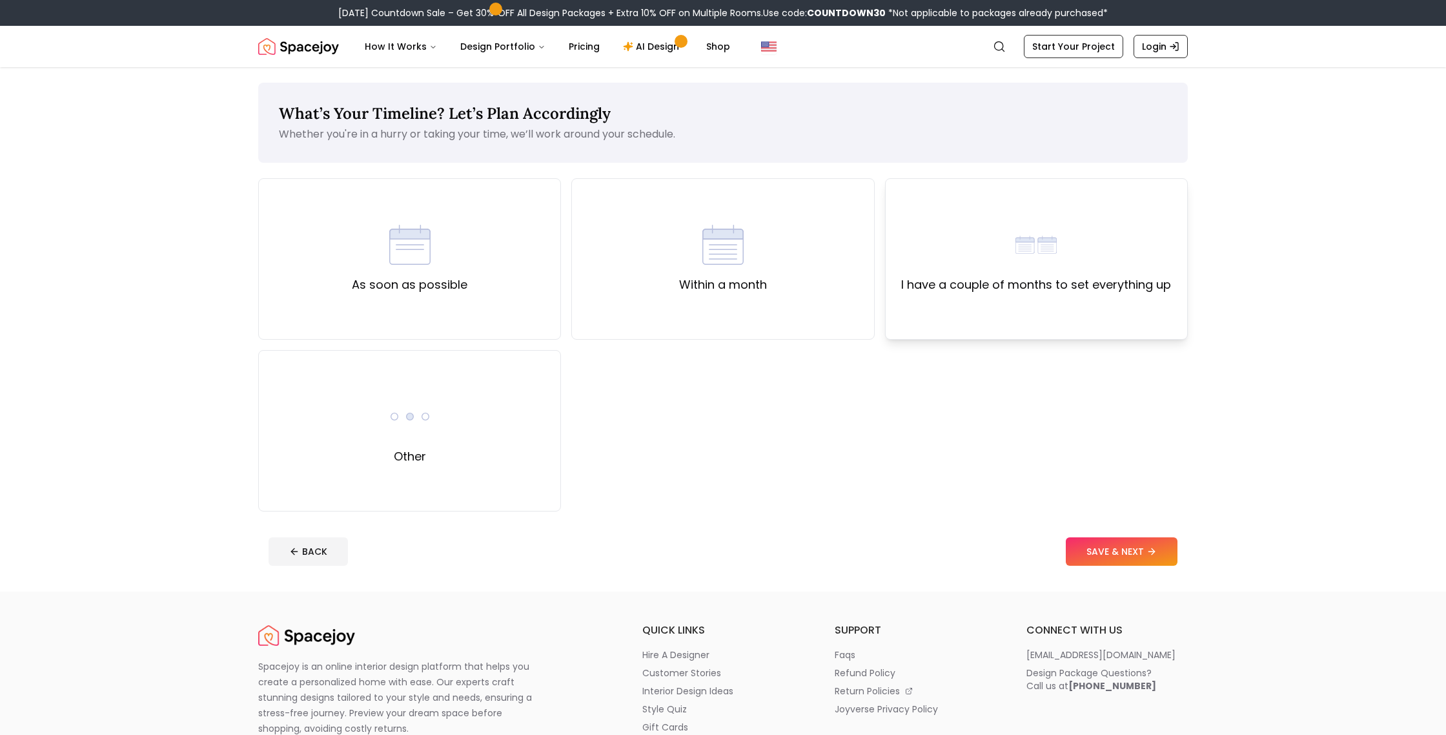
click at [1122, 300] on div "I have a couple of months to set everything up" at bounding box center [1036, 258] width 303 height 161
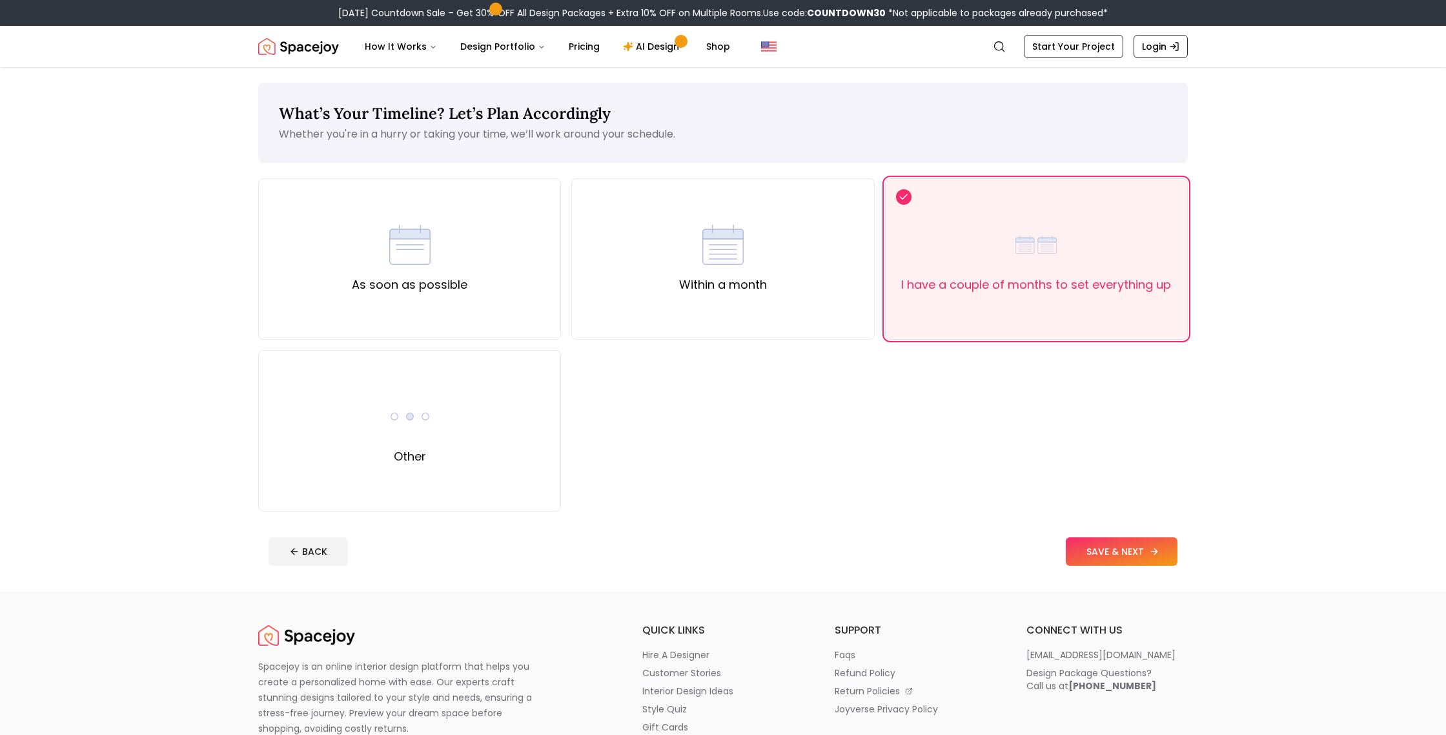
click at [1106, 549] on button "SAVE & NEXT" at bounding box center [1122, 551] width 112 height 28
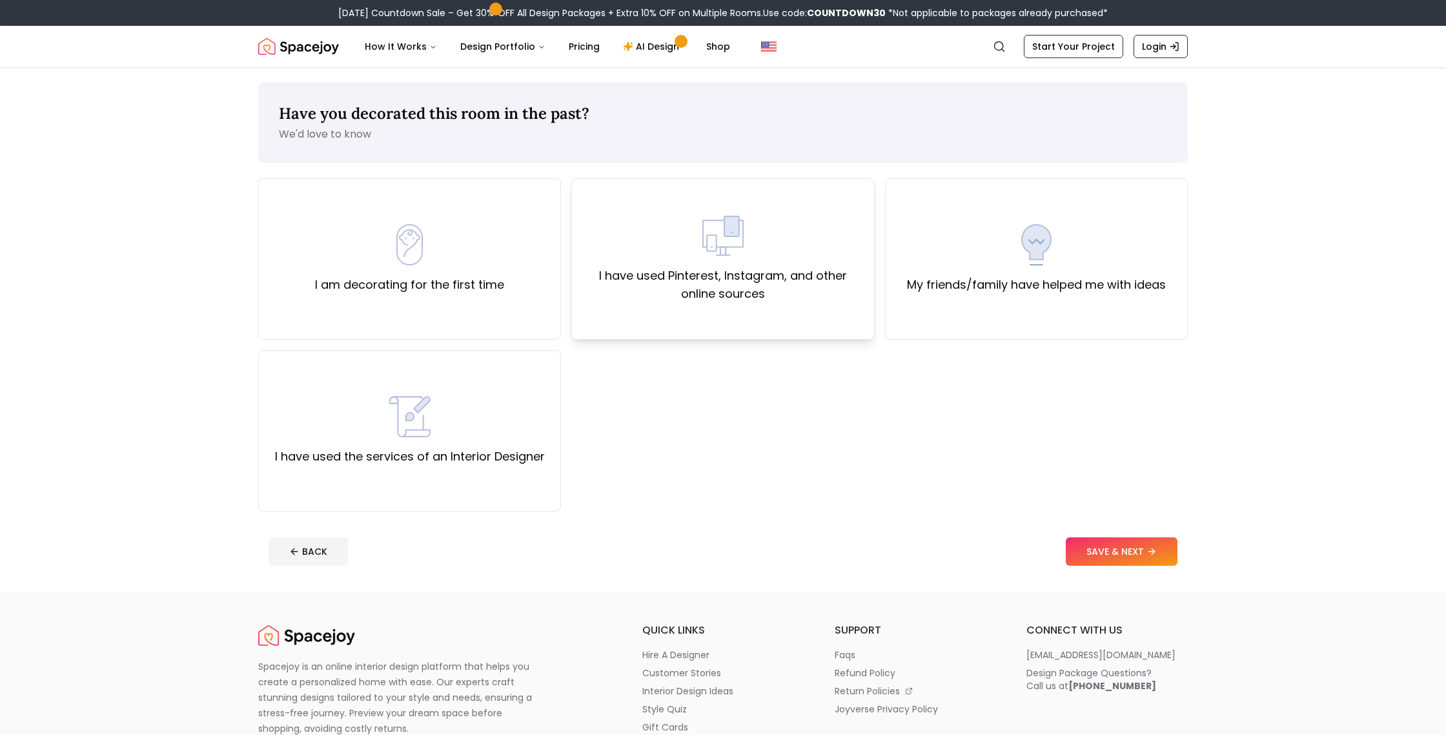
click at [773, 318] on div "I have used Pinterest, Instagram, and other online sources" at bounding box center [722, 258] width 303 height 161
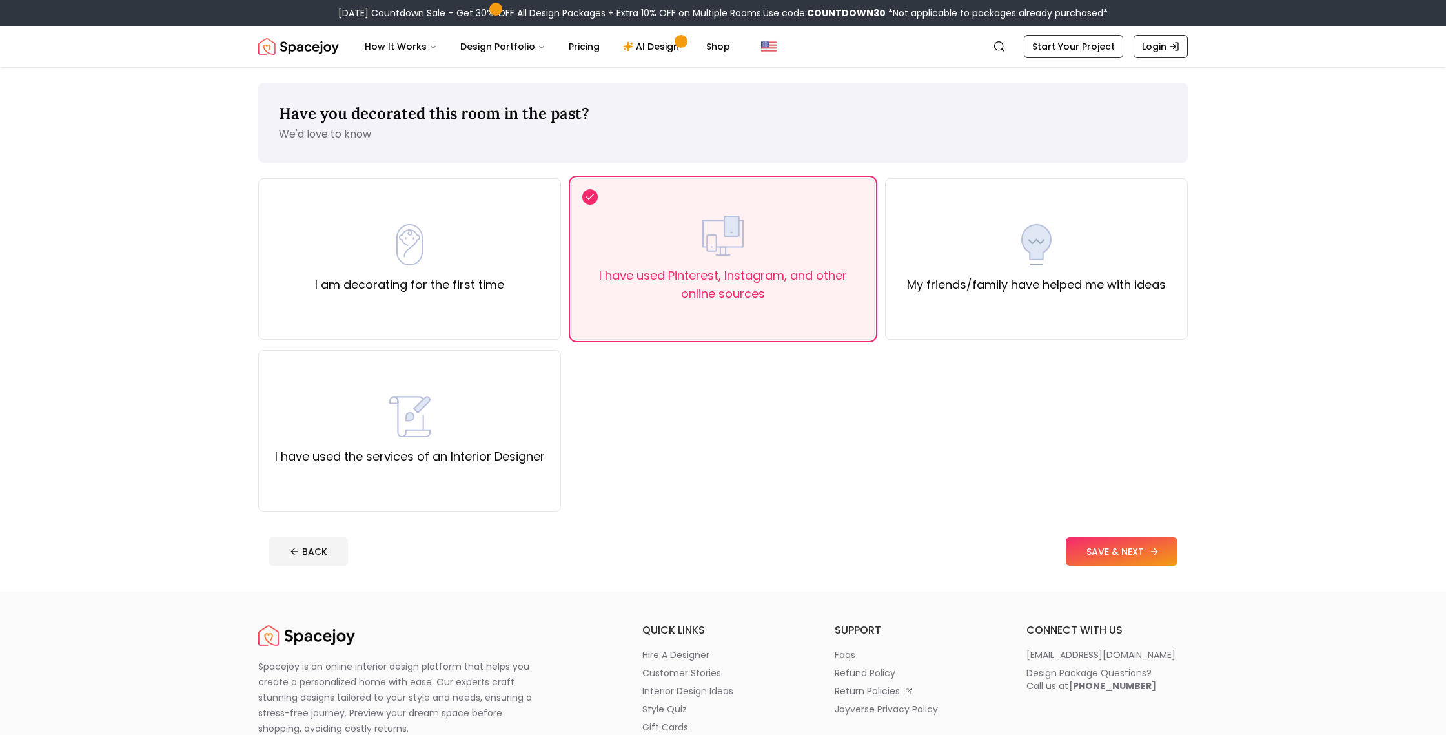
click at [1087, 544] on button "SAVE & NEXT" at bounding box center [1122, 551] width 112 height 28
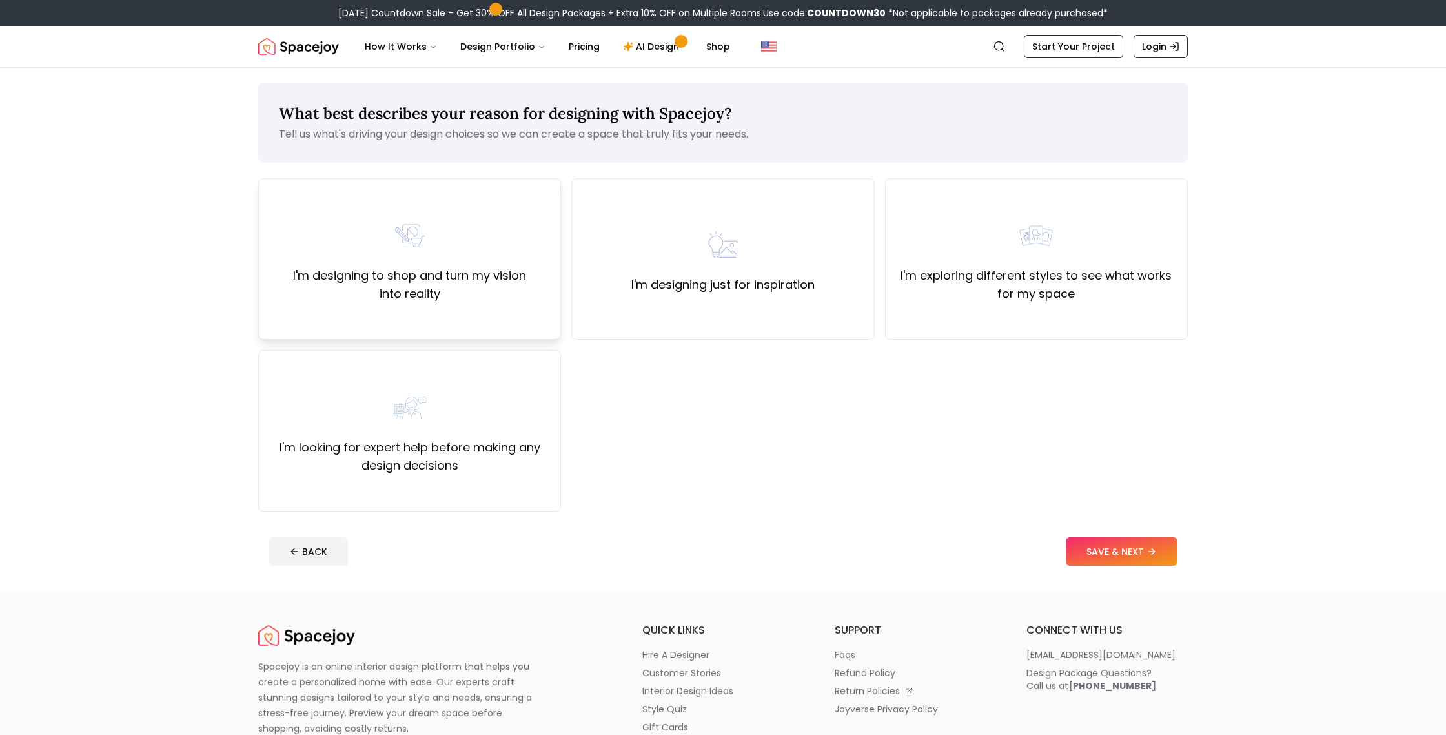
click at [453, 291] on label "I'm designing to shop and turn my vision into reality" at bounding box center [409, 285] width 281 height 36
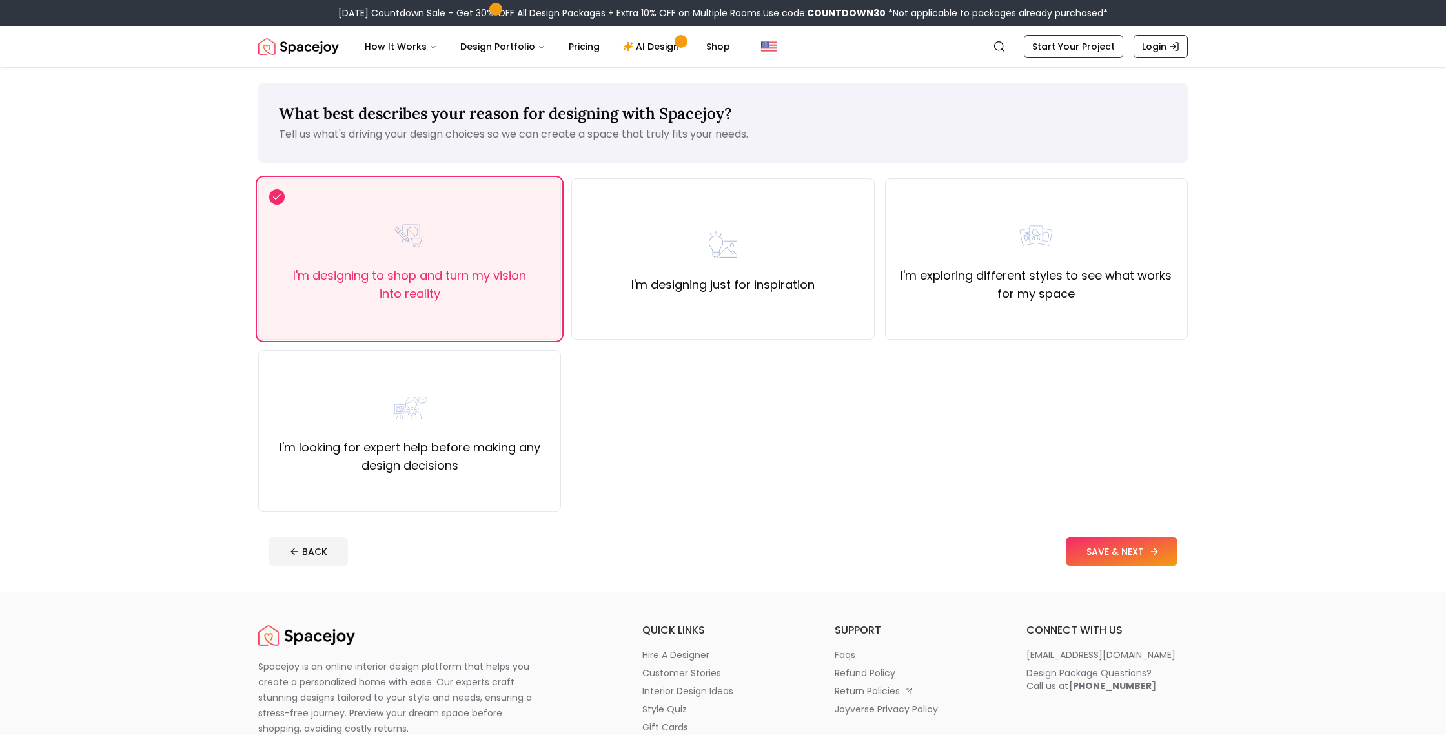
click at [1140, 546] on button "SAVE & NEXT" at bounding box center [1122, 551] width 112 height 28
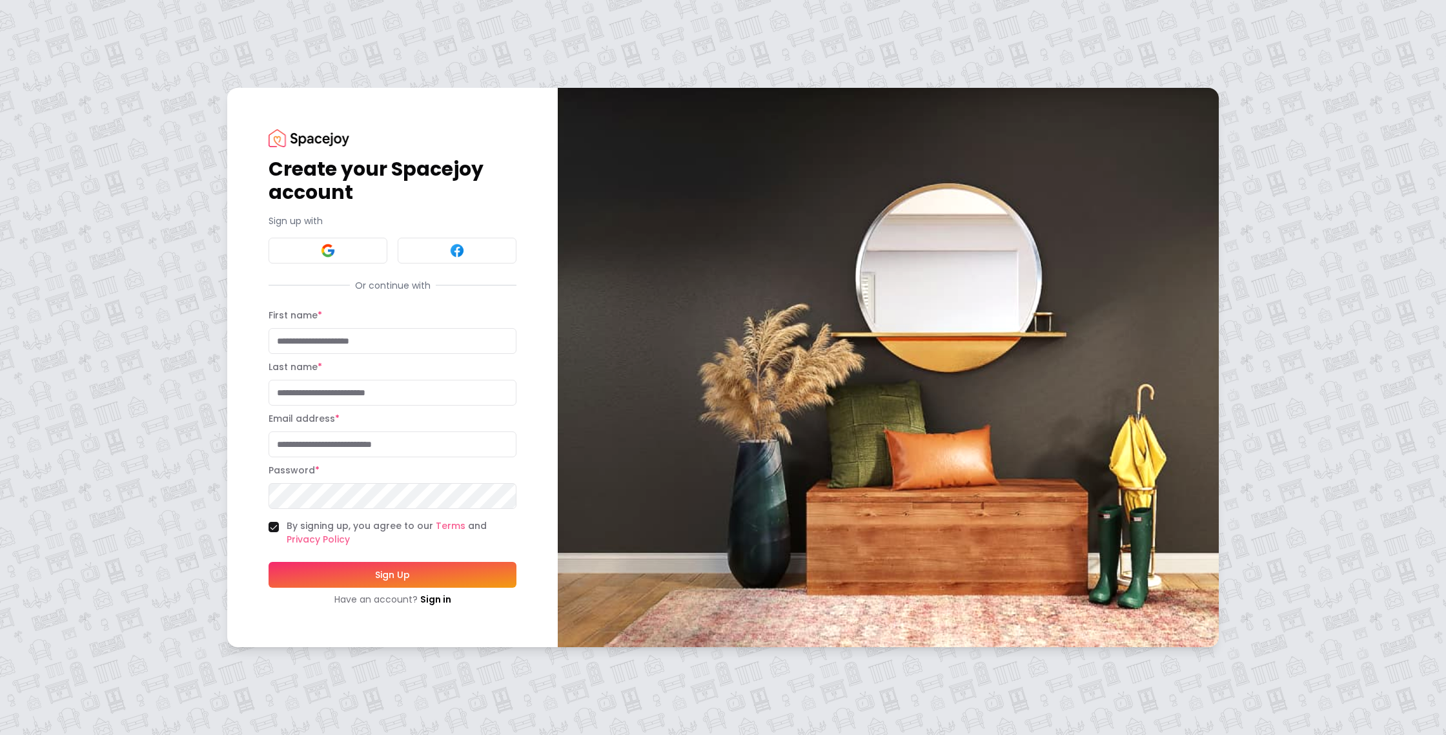
click at [331, 342] on input "First name *" at bounding box center [393, 341] width 248 height 26
click at [332, 322] on div "First name *" at bounding box center [393, 330] width 248 height 46
click at [333, 340] on input "First name *" at bounding box center [393, 341] width 248 height 26
type input "**********"
click at [303, 395] on input "Last name *" at bounding box center [393, 393] width 248 height 26
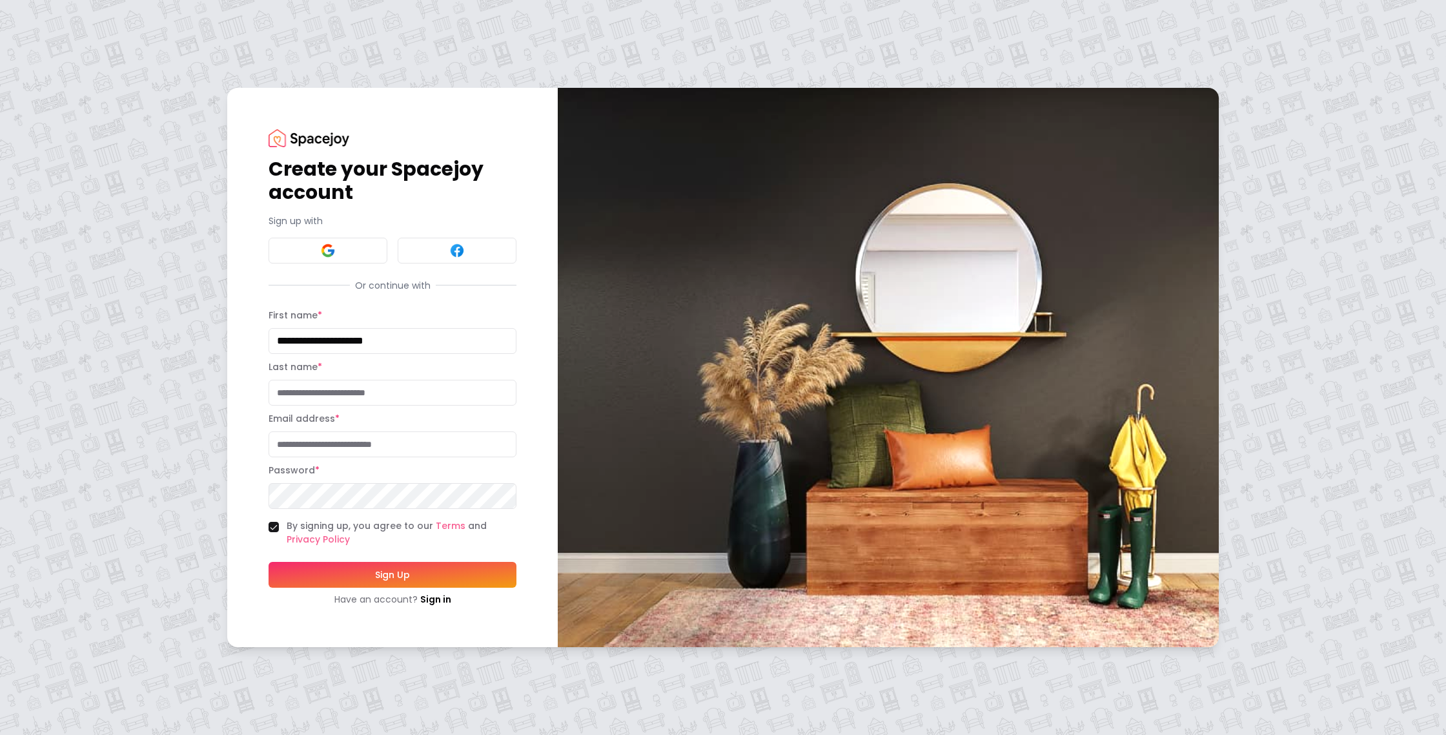
click at [427, 353] on input "**********" at bounding box center [393, 341] width 248 height 26
click at [398, 343] on input "**********" at bounding box center [393, 341] width 248 height 26
click at [380, 342] on input "**********" at bounding box center [393, 341] width 248 height 26
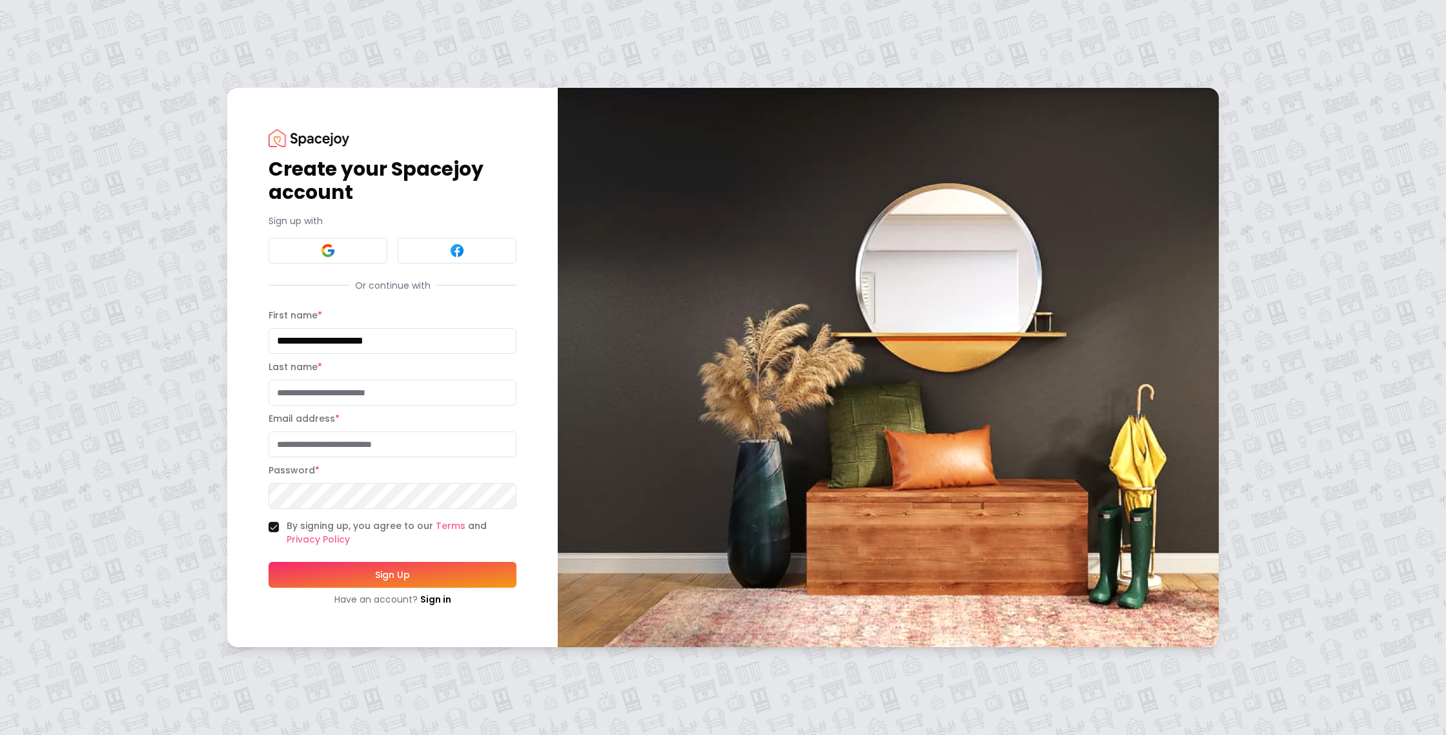
drag, startPoint x: 415, startPoint y: 343, endPoint x: 275, endPoint y: 332, distance: 139.9
click at [275, 332] on input "**********" at bounding box center [393, 341] width 248 height 26
click at [300, 449] on input "Email address *" at bounding box center [393, 444] width 248 height 26
paste input "**********"
type input "**********"
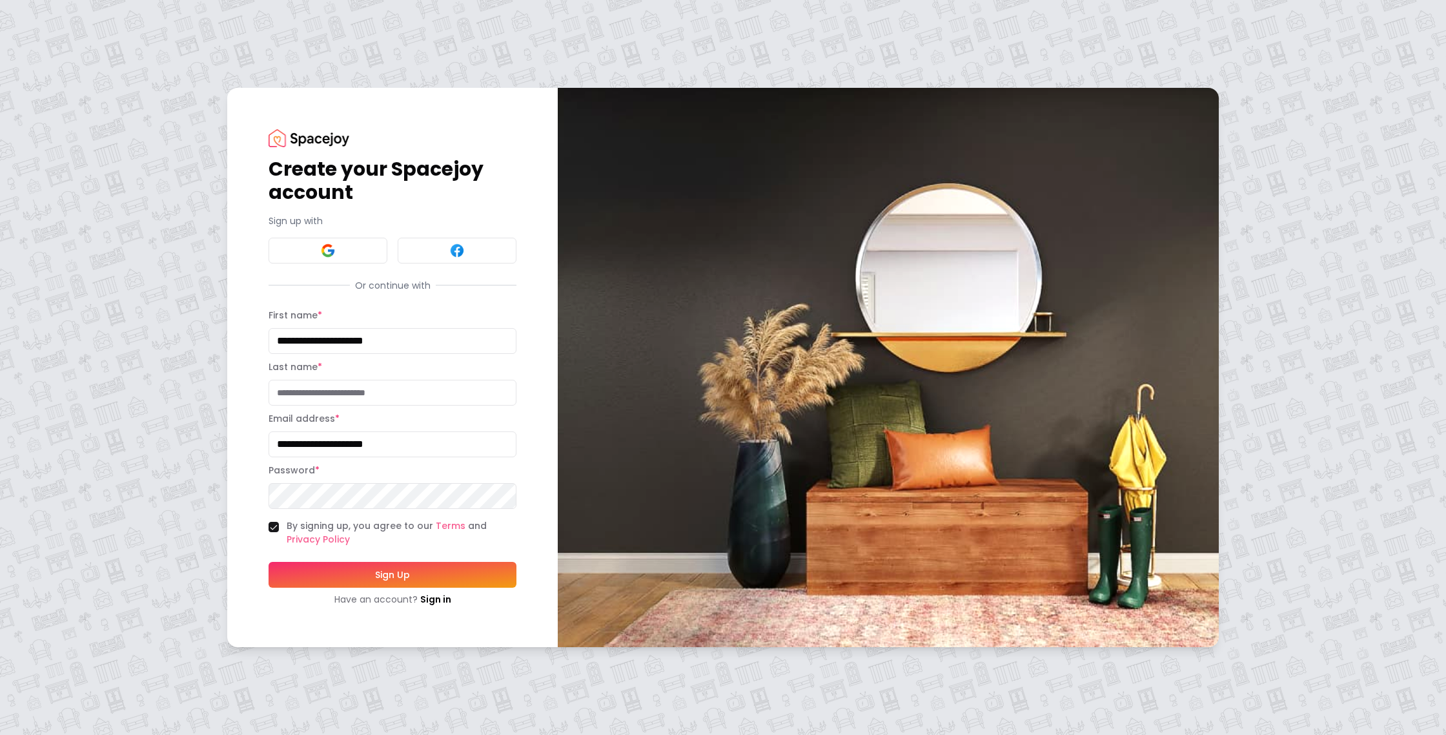
drag, startPoint x: 425, startPoint y: 339, endPoint x: 174, endPoint y: 348, distance: 252.0
click at [174, 348] on div "**********" at bounding box center [723, 367] width 1446 height 735
type input "*"
type input "*****"
click at [295, 388] on input "Last name *" at bounding box center [393, 393] width 248 height 26
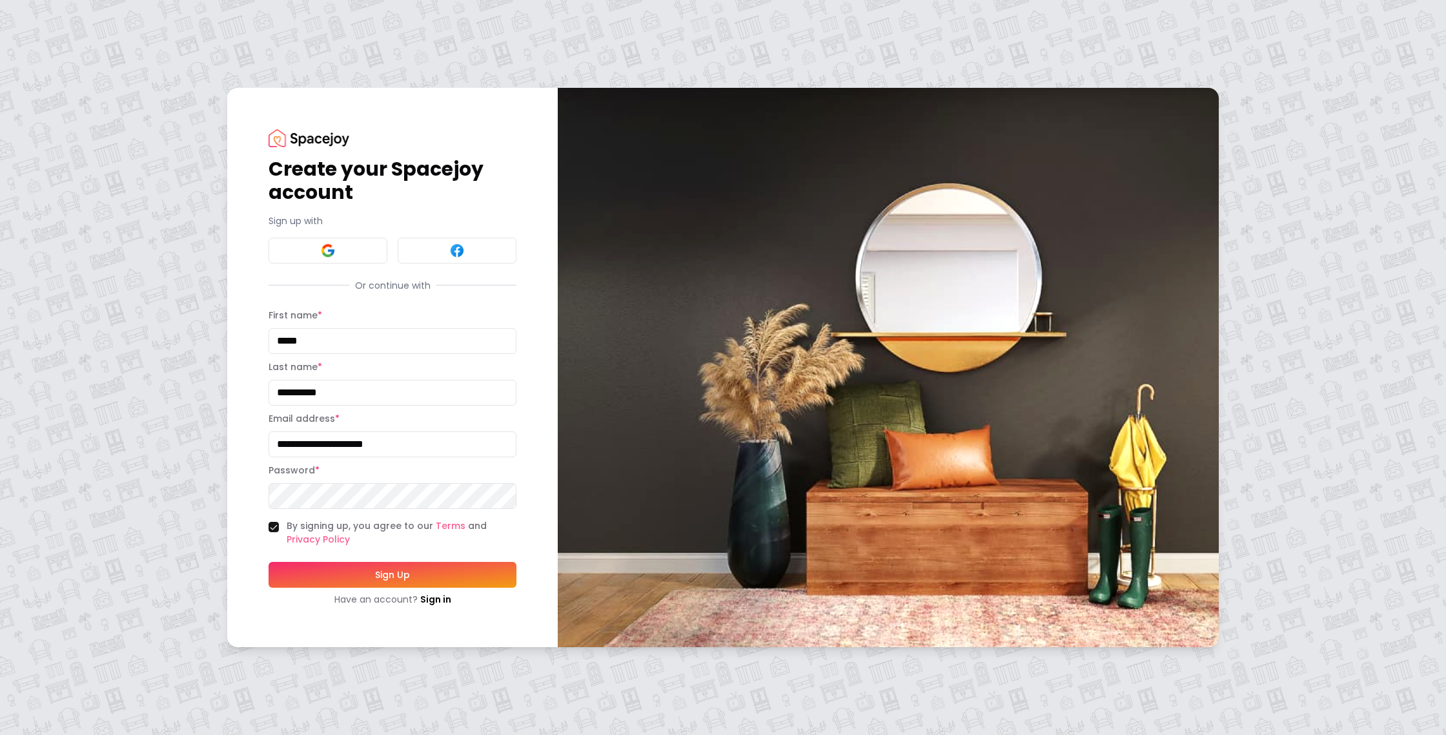
type input "**********"
click at [269, 562] on button "Sign Up" at bounding box center [393, 575] width 248 height 26
